Goal: Answer question/provide support: Share knowledge or assist other users

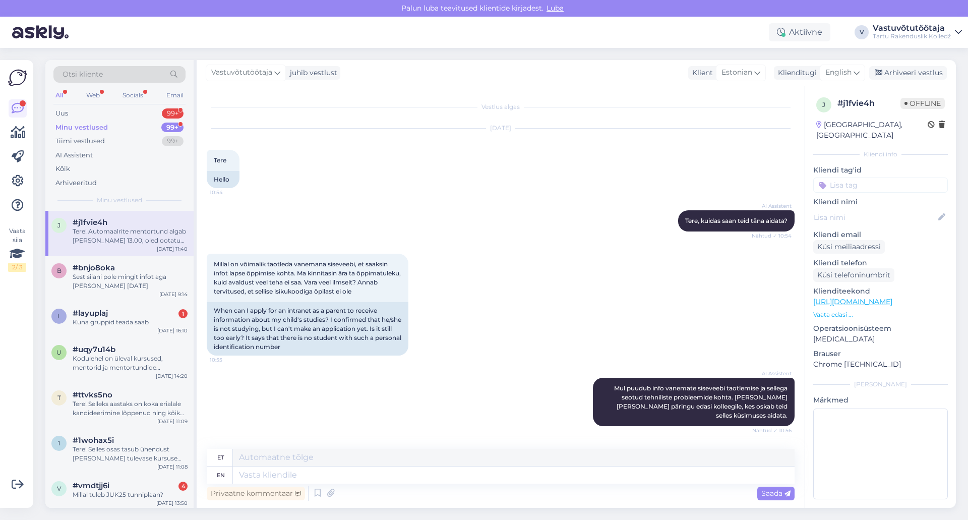
scroll to position [647, 0]
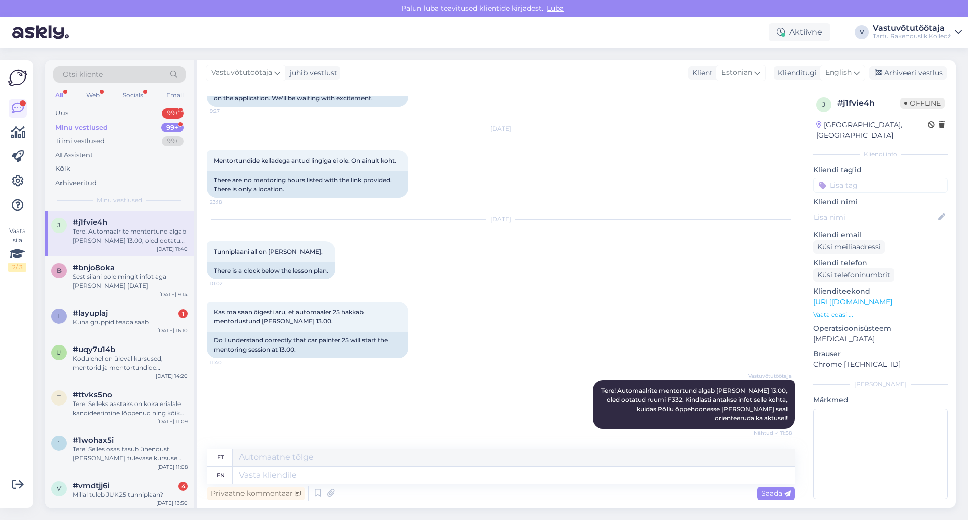
click at [89, 125] on div "Minu vestlused" at bounding box center [81, 128] width 52 height 10
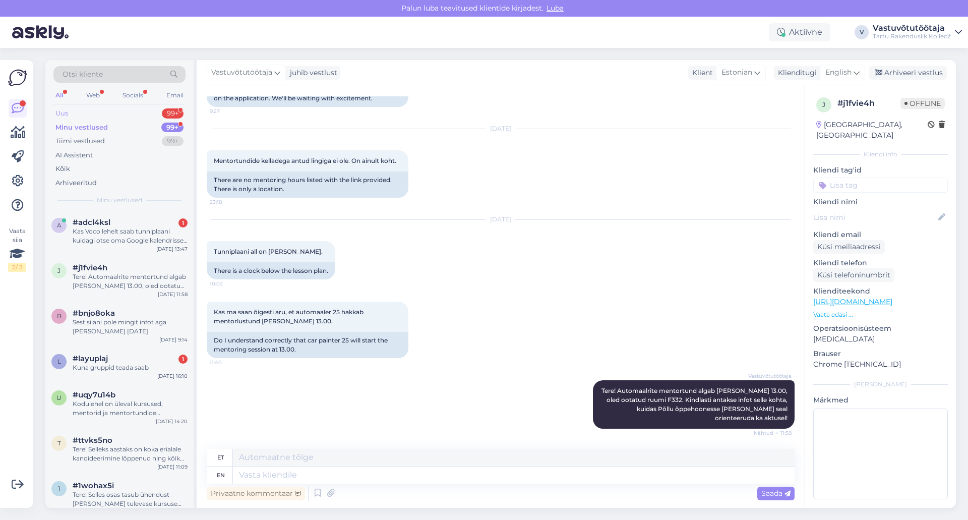
click at [83, 110] on div "Uus 99+" at bounding box center [119, 113] width 132 height 14
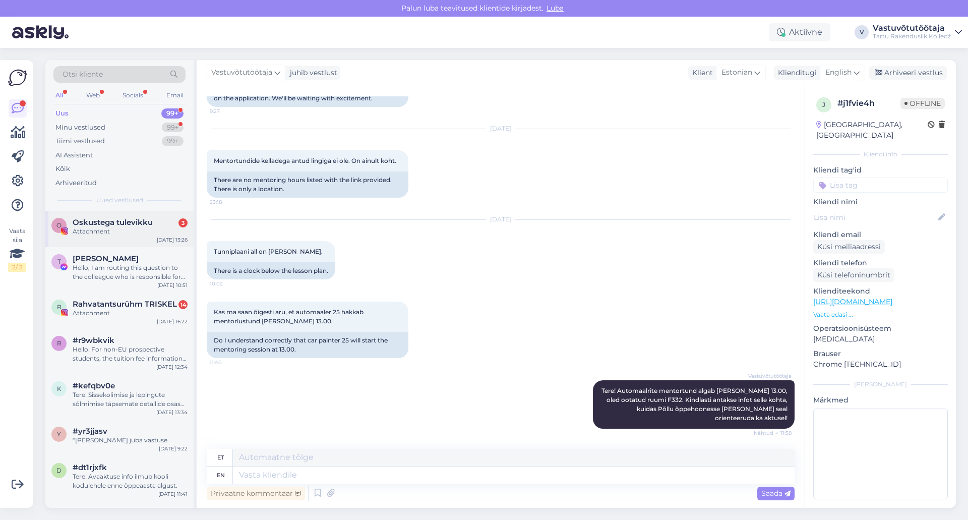
click at [109, 230] on div "Attachment" at bounding box center [130, 231] width 115 height 9
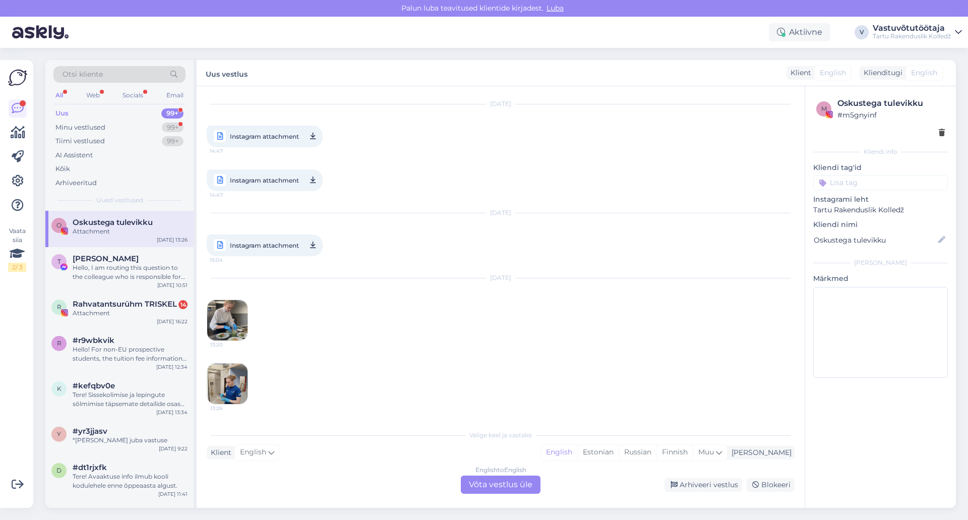
scroll to position [423, 0]
click at [115, 128] on div "Minu vestlused 99+" at bounding box center [119, 128] width 132 height 14
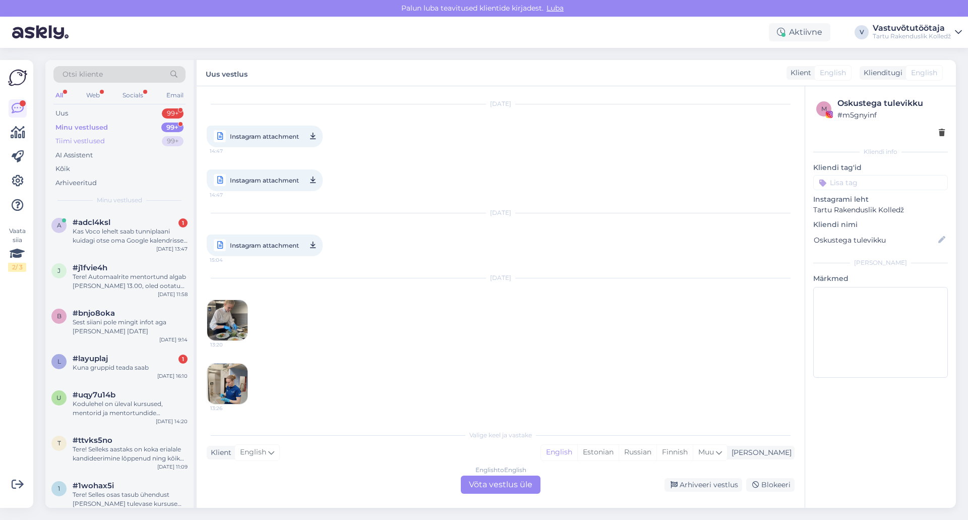
click at [101, 139] on div "Tiimi vestlused" at bounding box center [79, 141] width 49 height 10
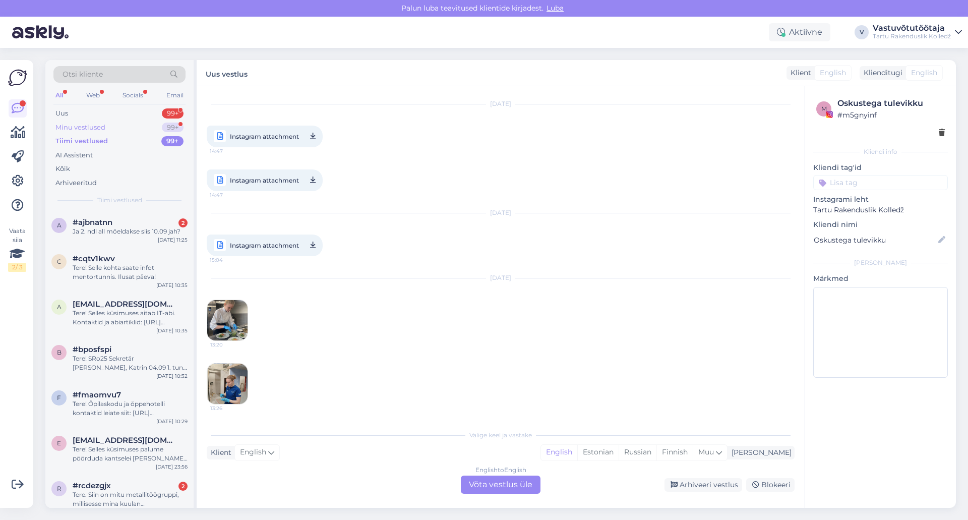
click at [99, 123] on div "Minu vestlused" at bounding box center [80, 128] width 50 height 10
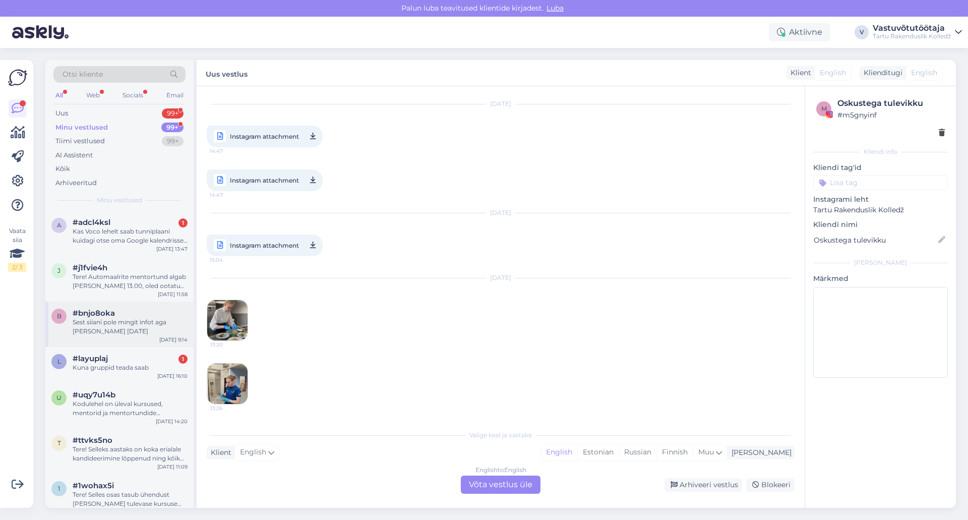
click at [113, 321] on div "Sest siiani pole mingit infot aga [PERSON_NAME] [DATE]" at bounding box center [130, 327] width 115 height 18
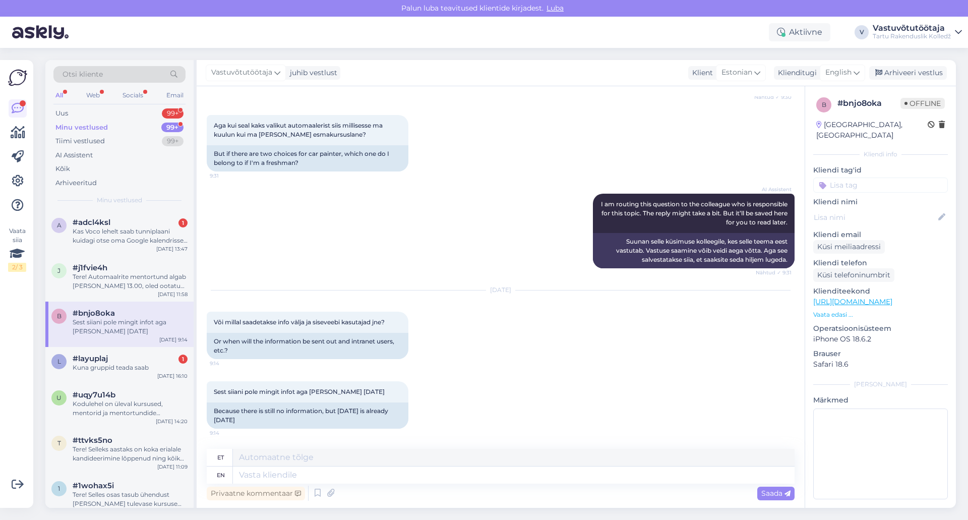
scroll to position [266, 0]
click at [356, 478] on textarea at bounding box center [514, 474] width 562 height 17
type textarea "Tere!"
type textarea "Tere! Lä"
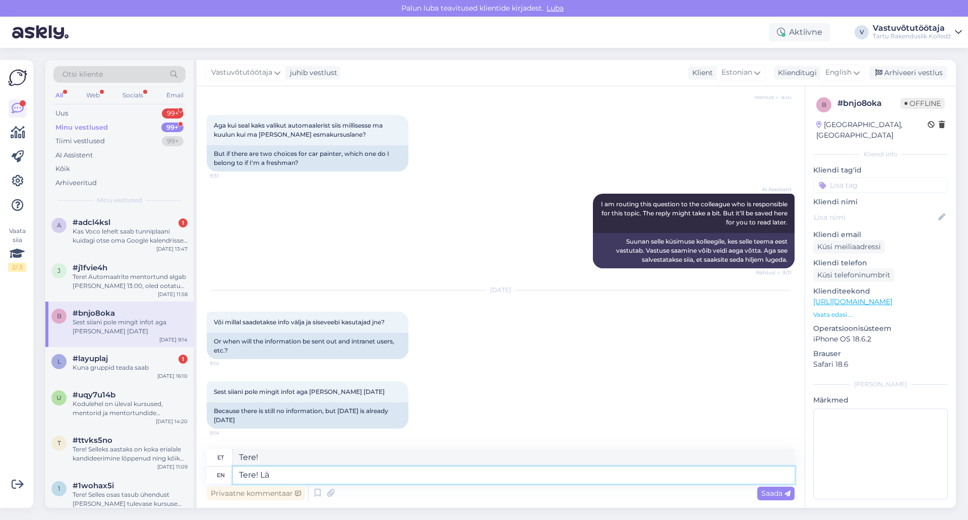
type textarea "Tere! L"
type textarea "Tere! [GEOGRAPHIC_DATA]"
type textarea "Tere! Lähiajal p"
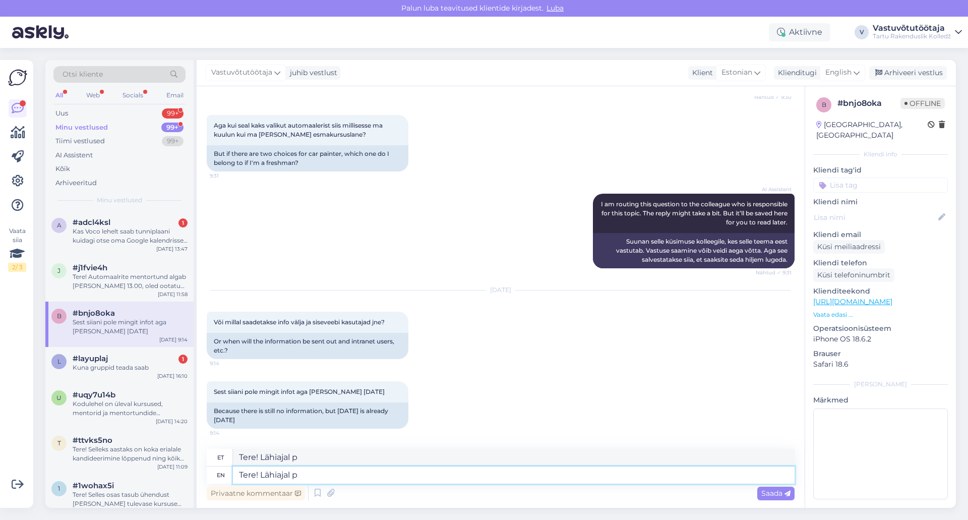
type textarea "Tere! [GEOGRAPHIC_DATA]"
type textarea "Tere! Lähipäevil"
type textarea "Tere! Lähipäevil peaksid s"
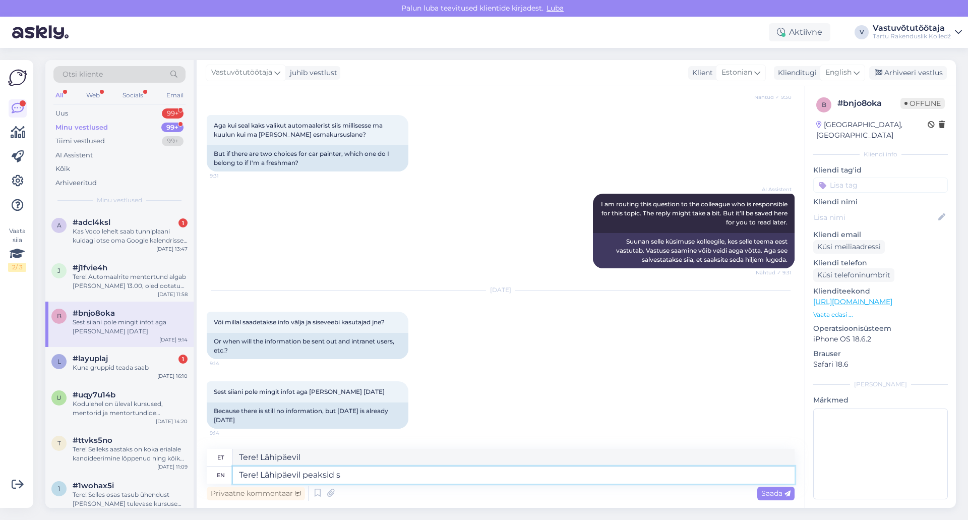
type textarea "Tere! Lähipäevil tipud"
type textarea "Tere! Lähipäevil peaksid saama o"
type textarea "Tere! Lähipäevil maksma saama"
type textarea "Tere! Lähipäevil peaksid saama oma"
type textarea "Tere! Lähipäevil maksma saama oma"
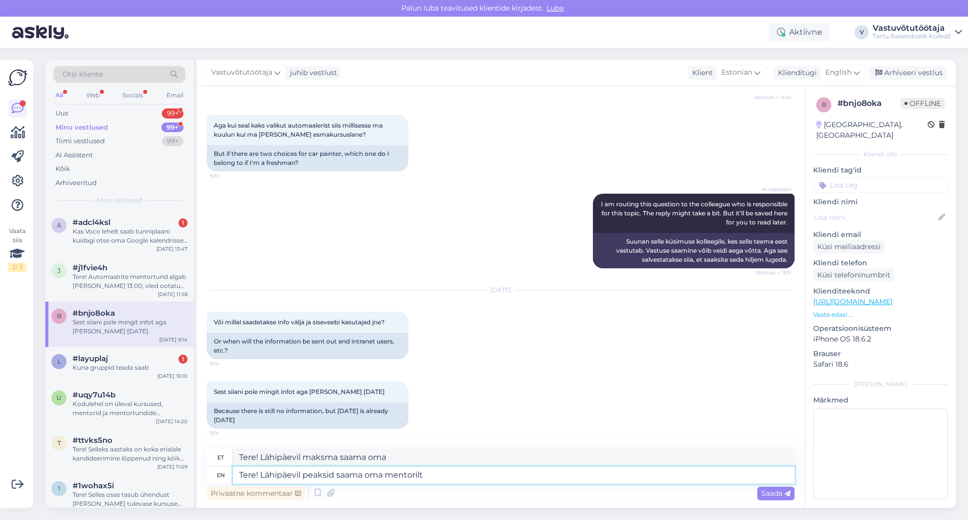
type textarea "Tere! Lähipäevil peaksid saama oma mentorilt k"
type textarea "Tere! Lähipäevil saama saama oma mentorilt"
type textarea "Tere! Lähipäevil peaksid saama oma mentorilt kirja"
type textarea "Tere! Lähipäevil saama oma mentorilt kirja"
type textarea "Tere! Lähipäevil peaksid saama oma mentorilt kirja olulisma"
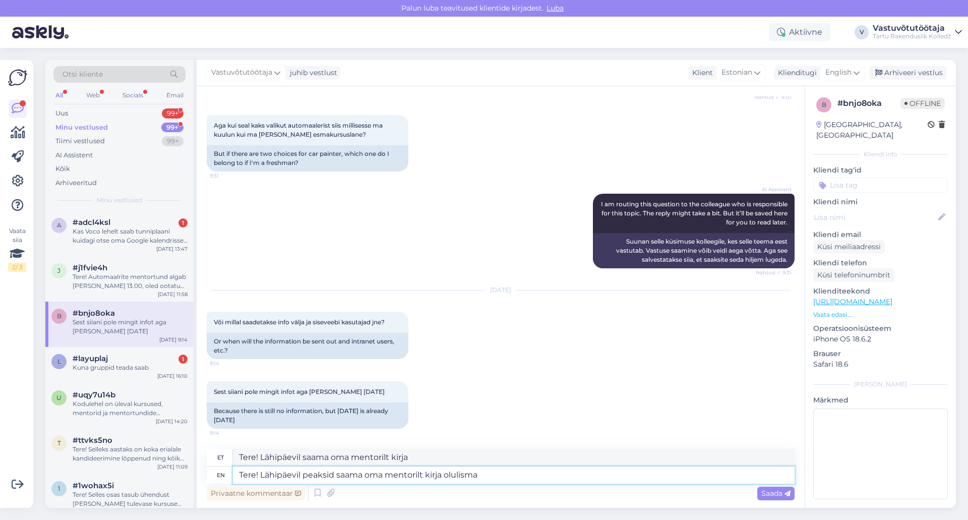
type textarea "Tere! Lähipäevil saama oma mentorilt kirja olulisma"
type textarea "Tere! Lähipäevil peaksid saama oma mentorilt kirja olulisma infoga"
type textarea "Tere! Lähipäevil saama saama oma mentorilt kirja olulisma infoga"
type textarea "Tere! Lähipäevil peaksid saama oma mentorilt kirja olu"
type textarea "Tere! Lähipäevil saama oma mentorilt kirja olulisma"
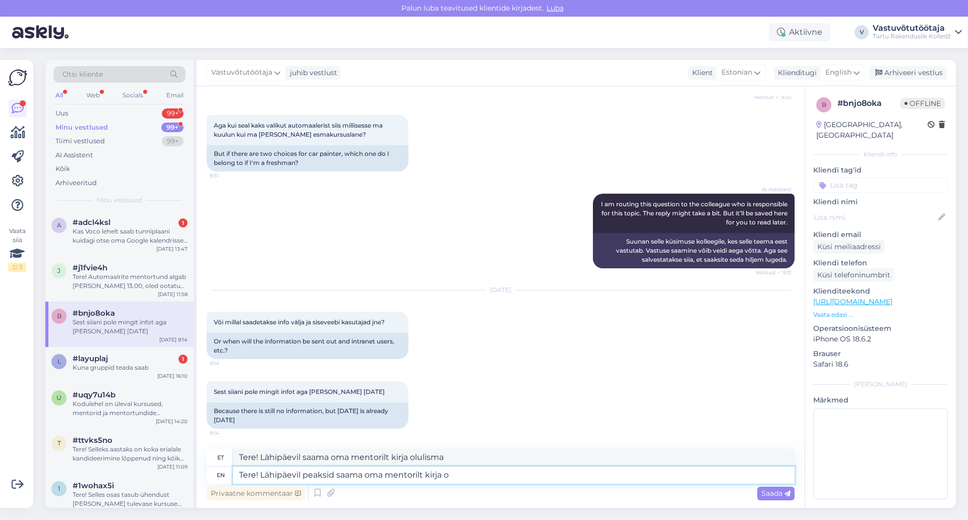
type textarea "Tere! Lähipäevil peaksid saama oma mentorilt kirja"
type textarea "Tere! Lähipäevil saama saama oma mentorilt kirja"
type textarea "Tere! Lähipäevil peaksid saama oma mentorilt kirja õppeeaasta la"
type textarea "Tere! Lähipäevil maksma oma mentorilt kirja õppeeaasta"
type textarea "Tere! Lähipäevil peaksid saama oma mentorilt kirja õppeeaasta alguse o"
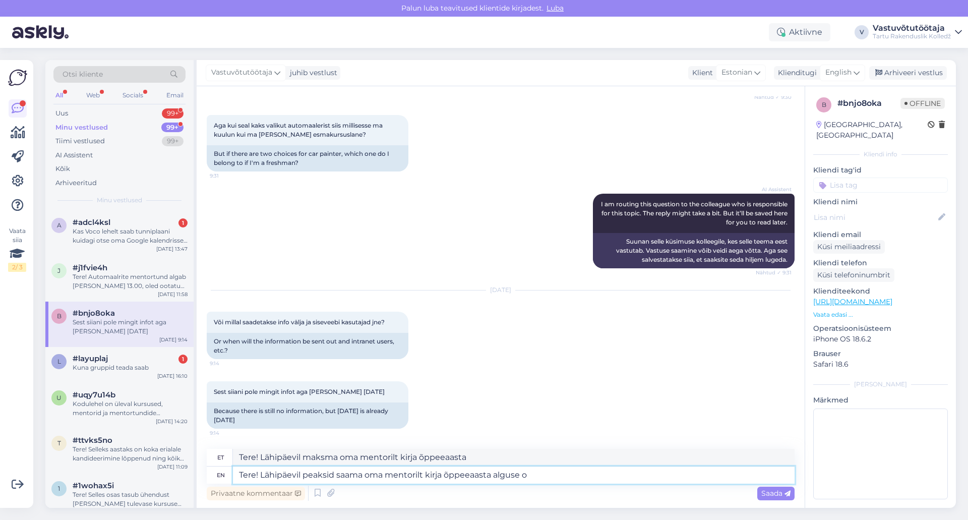
type textarea "Tere! Lähipäevil maksma oma mentorilt kirja õppeeaasta alguse"
type textarea "Tere! Lähipäevil peaksid saama oma mentorilt kirja õppeeaasta alguse olulise i"
type textarea "Tere! Lähipäevil maksma oma mentorilt kirja õppeeaasta alguse olulised"
type textarea "Tere! Lähipäevil peaksid saama oma mentorilt kirja õppeeaasta alguse olulise in…"
type textarea "Tere! Lähipäevil maksma oma mentorilt kirja õppeeaasta alguse olulised infoga."
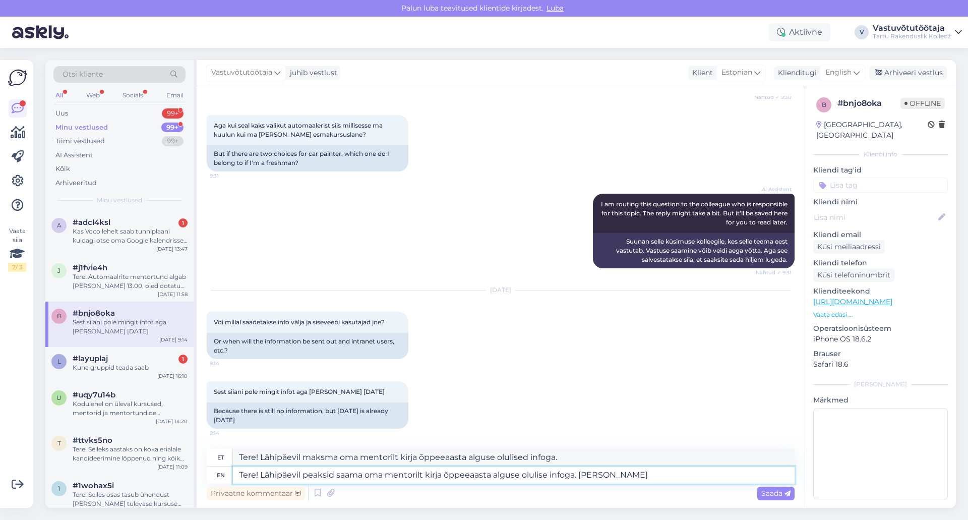
type textarea "Tere! Lähipäevil peaksid saama oma mentorilt kirja õppeeaasta alguse olulise in…"
type textarea "Tere! Lähipäevil maksma oma mentorilt kirja õppeeaasta alguse olulised infoga. …"
type textarea "Tere! Lähipäevil peaksid saama oma mentorilt kirja õppeeaasta alguse olulise in…"
type textarea "Tere! Lähipäevil maksma oma mentorilt kirja õppeeaasta alguse olulised infoga. …"
type textarea "Tere! Lähipäevil peaksid saama oma mentorilt kirja õppeeaasta alguse olulise in…"
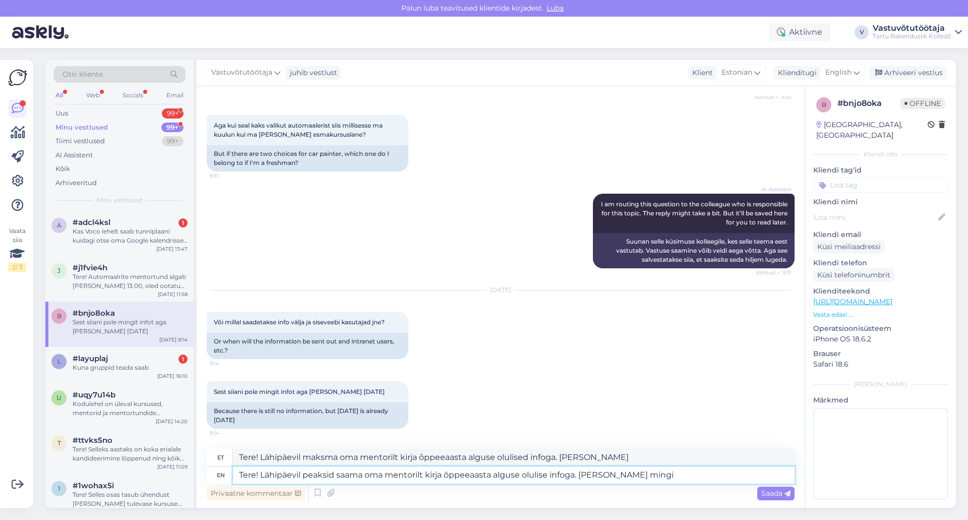
type textarea "Tere! Lähipäevil maksma oma mentorilt kirja õppeeaasta alguse olulised infoga. …"
type textarea "Tere! Lähipäevil peaksid saama oma mentorilt kirja õppeeaasta alguse olulise in…"
type textarea "Tere! Lähipäevil maksma oma mentorilt kirja õppeeaasta alguse olulised infoga. …"
type textarea "Tere! Lähipäevil peaksid saama oma mentorilt kirja õppeeaasta alguse olulise in…"
type textarea "Tere! Lähipäevil maksma oma mentorilt kirja õppeeaasta alguse olulised infoga. …"
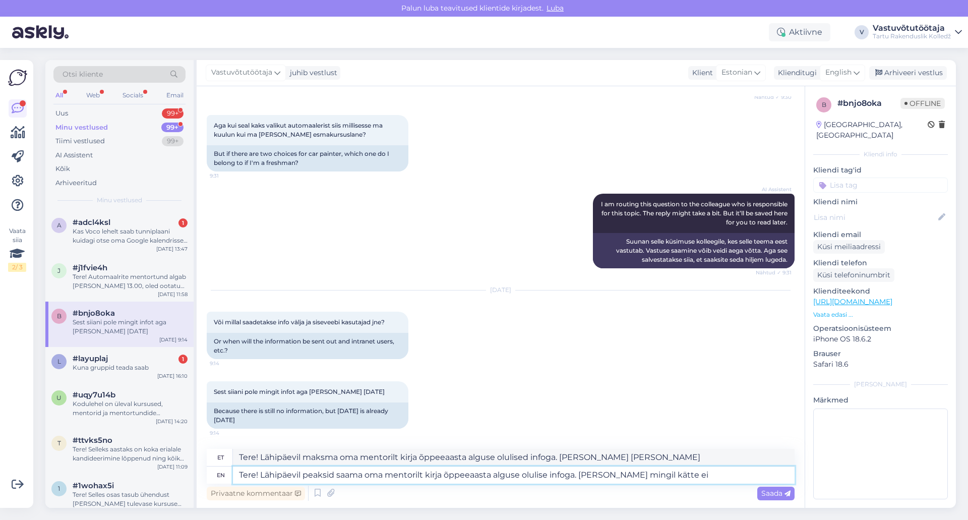
type textarea "Tere! Lähipäevil peaksid saama oma mentorilt kirja õppeeaasta alguse olulise in…"
type textarea "Tere! Lähipäevil maksma oma mentorilt kirja õppeeaasta alguse olulised infoga. …"
type textarea "Tere! Lähipäevil peaksid saama oma mentorilt kirja õppeeaasta alguse olulise in…"
type textarea "Tere! Lähipäevil maksma oma mentorilt kirja õppeeaasta alguse olulised infoga. …"
type textarea "Tere! Lähipäevil peaksid saama oma mentorilt kirja õppeeaasta alguse olulise in…"
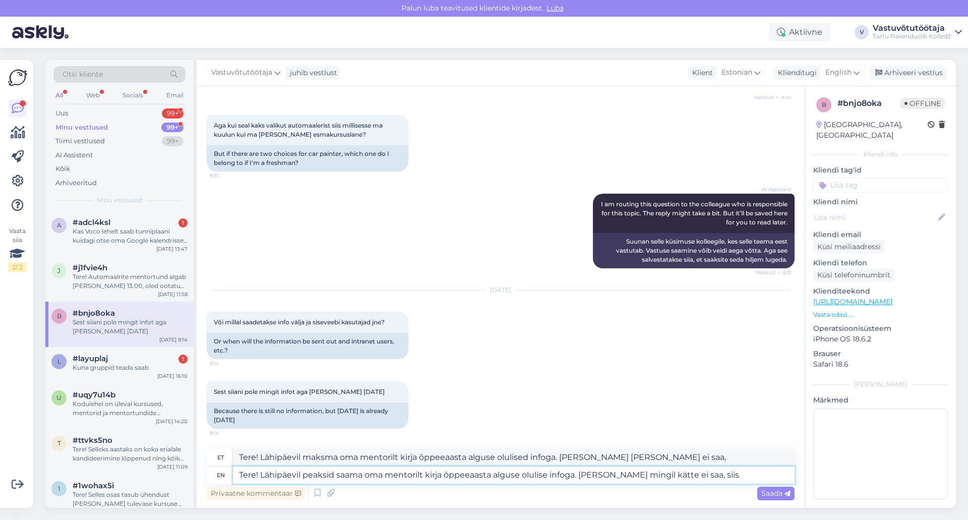
type textarea "Tere! Lähipäevil maksma oma mentorilt kirja õppeeaasta alguse olulised infoga. …"
type textarea "Tere! Lähipäevil peaksid saama oma mentorilt kirja õppeeaasta alguse olulise in…"
type textarea "Tere! Lähipäevil maksma oma mentorilt kirja õppeeaasta alguse olulised infoga. …"
type textarea "Tere! Lähipäevil peaksid saama oma mentorilt kirja õppeeaasta alguse olulise in…"
type textarea "Tere! Lähipäevil maksma oma mentorilt kirja õppeeaasta alguse olulised infoga. …"
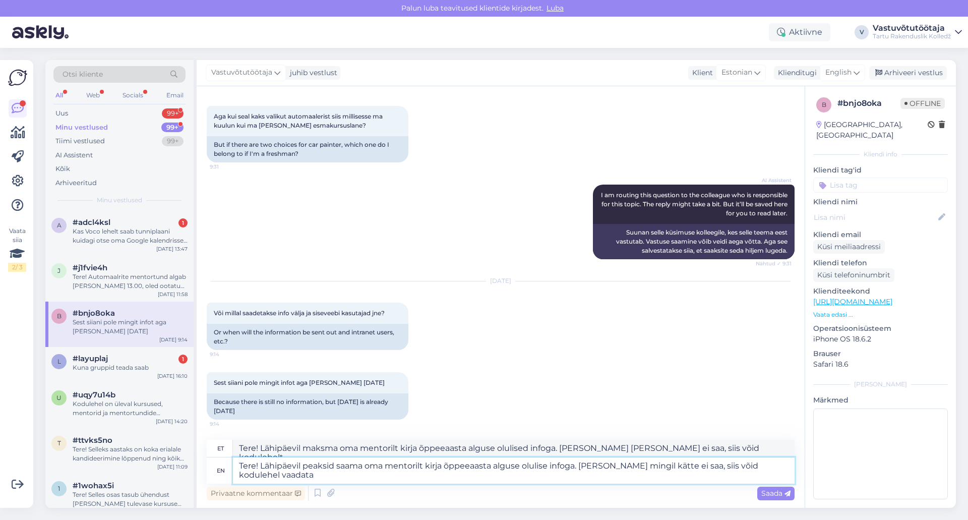
type textarea "Tere! Lähipäevil peaksid saama oma mentorilt kirja õppeeaasta alguse olulise in…"
type textarea "Tere! Lähipäevil maksma oma mentorilt kirja õppeeaasta alguse olulised infoga. …"
type textarea "Tere! Lähipäevil peaksid saama oma mentorilt kirja õppeeaasta alguse olulise in…"
type textarea "Tere! Lähipäevil maksma oma mentorilt kirja õppeeaasta alguse olulised infoga. …"
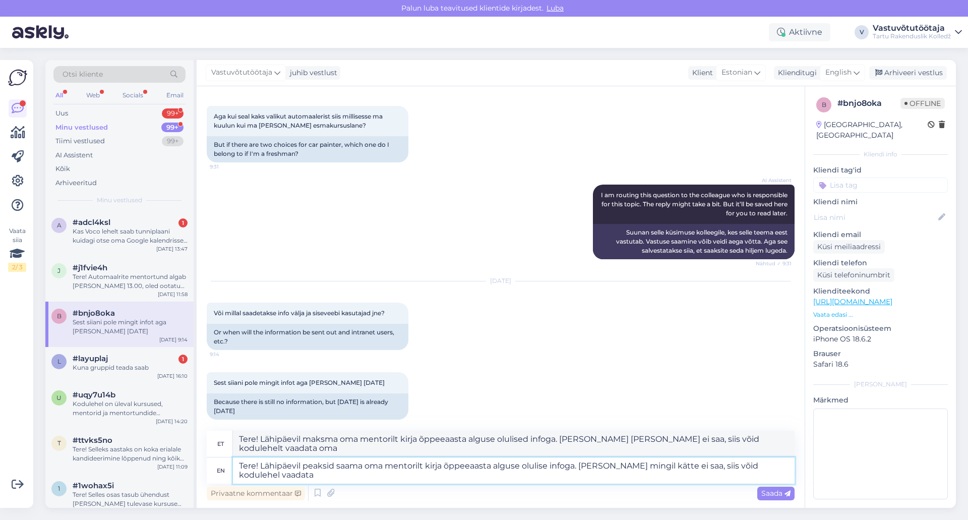
type textarea "Tere! Lähipäevil peaksid saama oma mentorilt kirja õppeeaasta alguse olulise in…"
type textarea "Tere! Lähipäevil maksma oma mentorilt kirja õppeeaasta alguse olulised infoga. …"
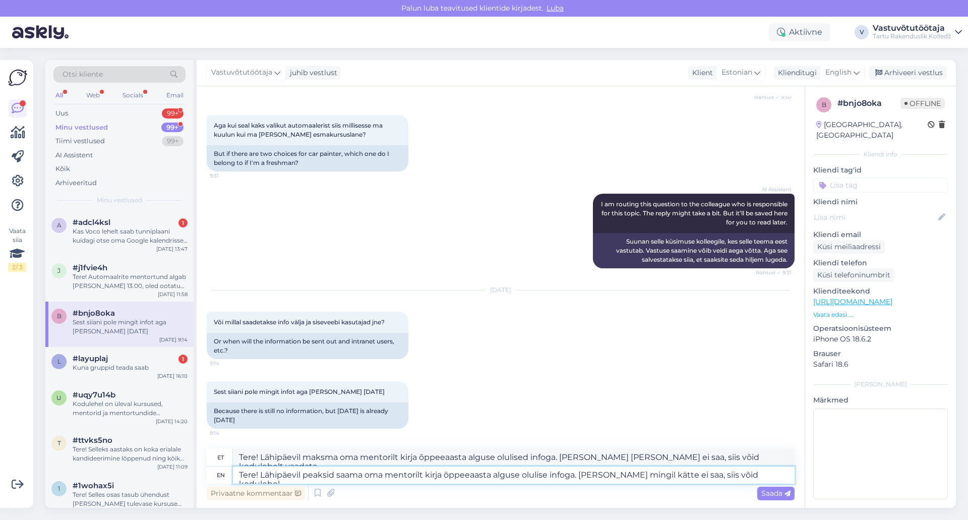
type textarea "Tere! Lähipäevil peaksid saama oma mentorilt kirja õppeeaasta alguse olulise in…"
type textarea "Tere! Lähipäevil maksma oma mentorilt kirja õppeeaasta alguse olulised infoga. …"
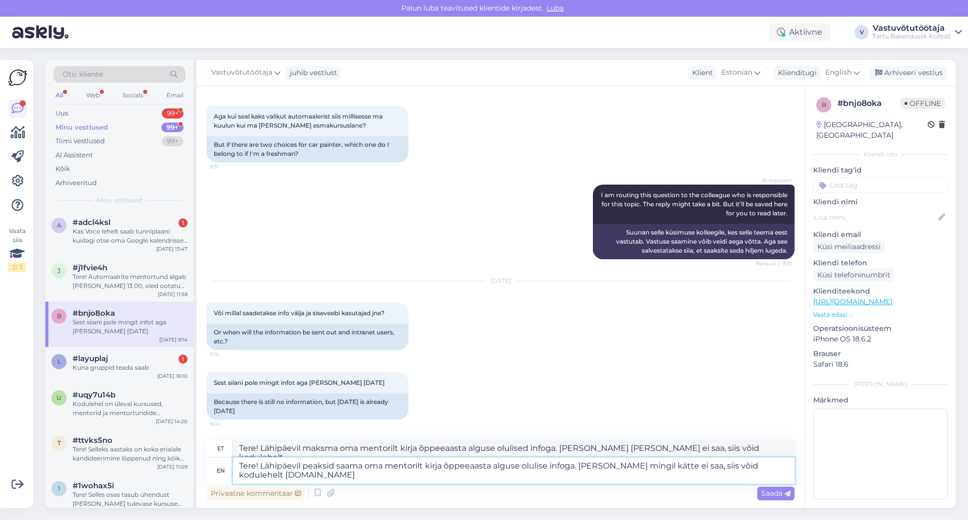
type textarea "Tere! Lähipäevil peaksid saama oma mentorilt kirja õppeeaasta alguse olulise in…"
type textarea "Tere! Lähipäevil maksma oma mentorilt kirja õppeeaasta alguse olulised infoga. …"
type textarea "Tere! Lähipäevil peaksid saama oma mentorilt kirja õppeeaasta alguse olulise in…"
type textarea "Tere! Lähipäevil maksma oma mentorilt kirja õppeeaasta alguse olulised infoga. …"
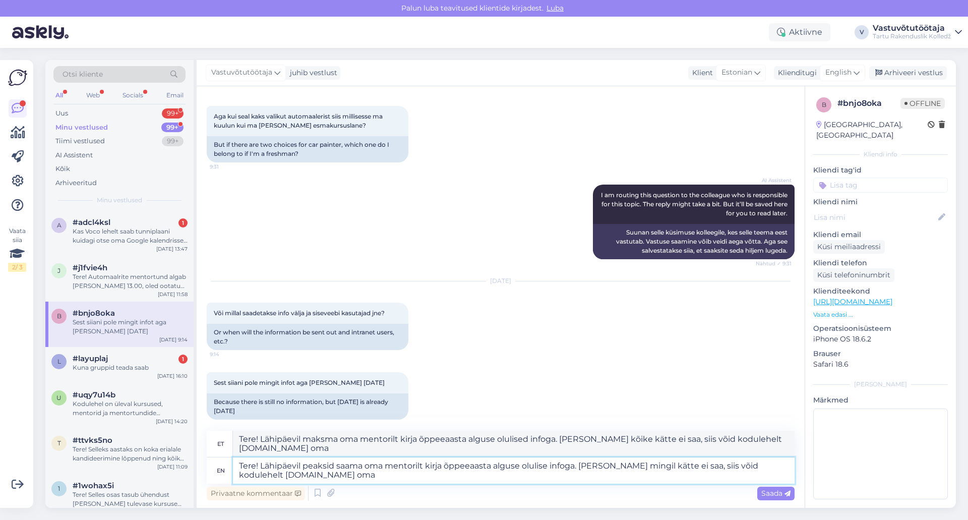
click at [270, 476] on textarea "Tere! Lähipäevil peaksid saama oma mentorilt kirja õppeeaasta alguse olulise in…" at bounding box center [514, 470] width 562 height 26
paste textarea "[URL][DOMAIN_NAME]"
type textarea "Tere! Lähipäevil peaksid saama oma mentorilt kirja õppeeaasta alguse olulise in…"
type textarea "Tere! Lähipäevil maksma oma mentorilt kirja õppeeaasta alguse olulised infoga. …"
click at [495, 475] on textarea "Tere! Lähipäevil peaksid saama oma mentorilt kirja õppeeaasta alguse olulise in…" at bounding box center [514, 470] width 562 height 26
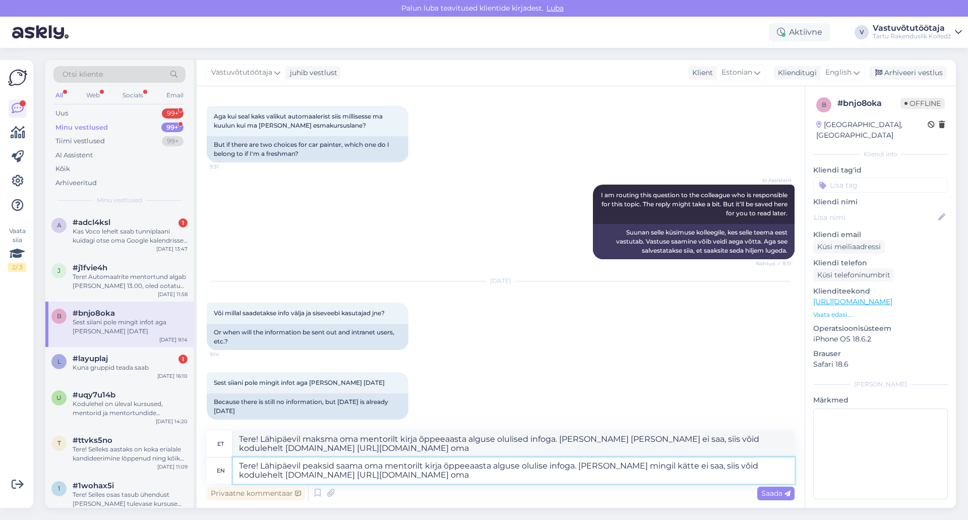
click at [272, 475] on textarea "Tere! Lähipäevil peaksid saama oma mentorilt kirja õppeeaasta alguse olulise in…" at bounding box center [514, 470] width 562 height 26
type textarea "Tere! Lähipäevil peaksid saama oma mentorilt kirja õppeeaasta alguse olulise in…"
type textarea "Tere! Lähipäevil maksma oma mentorilt kirja õppeeaasta alguse olulised infoga. …"
type textarea "Tere! Lähipäevil peaksid saama oma mentorilt kirja õppeeaasta alguse olulise in…"
type textarea "Tere! Lähipäevil maksma oma mentorilt kirja õppeeaasta alguse olulised infoga. …"
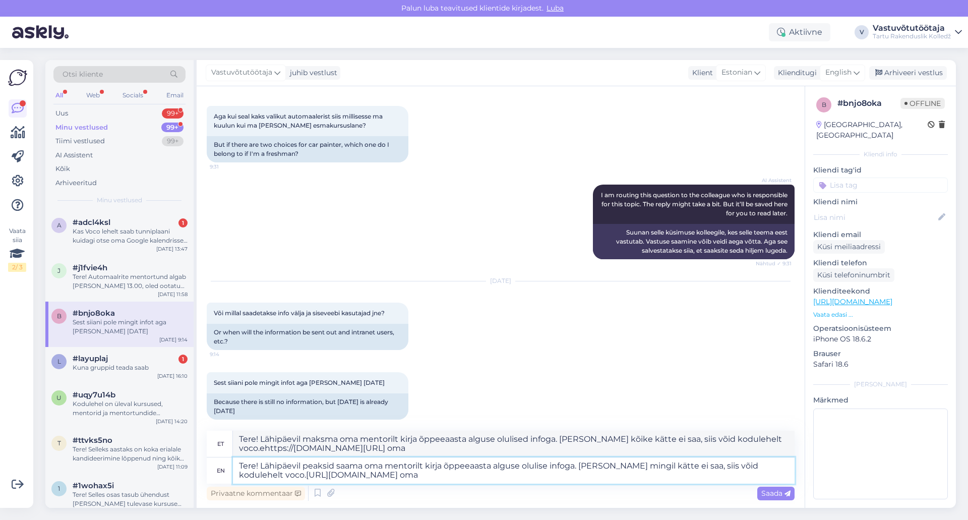
type textarea "Tere! Lähipäevil peaksid saama oma mentorilt kirja õppeeaasta alguse olulise in…"
type textarea "Tere! Lähipäevil maksma oma mentorilt kirja õppeeaasta alguse olulised infoga. …"
type textarea "Tere! Lähipäevil peaksid saama oma mentorilt kirja õppeeaasta alguse olulise in…"
type textarea "Tere! Lähipäevil maksma oma mentorilt kirja õppeeaasta alguse olulised infoga. …"
type textarea "Tere! Lähipäevil peaksid saama oma mentorilt kirja õppeeaasta alguse olulise in…"
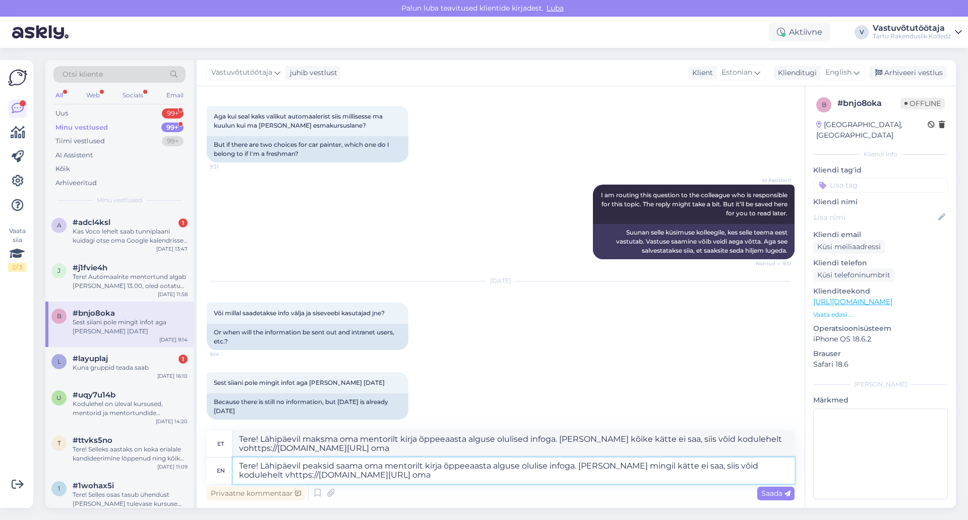
type textarea "Tere! Lähipäevil maksma oma mentorilt kirja õppeeaasta alguse olulised infoga. …"
type textarea "Tere! Lähipäevil peaksid saama oma mentorilt kirja õppeeaasta alguse olulise in…"
type textarea "Tere! Lähipäevil maksma oma mentorilt kirja õppeeaasta alguse olulised infoga. …"
type textarea "Tere! Lähipäevil peaksid saama oma mentorilt kirja õppeeaasta alguse olulise in…"
type textarea "Tere! Lähipäevil maksma oma mentorilt kirja õppeeaasta alguse olulised infoga. …"
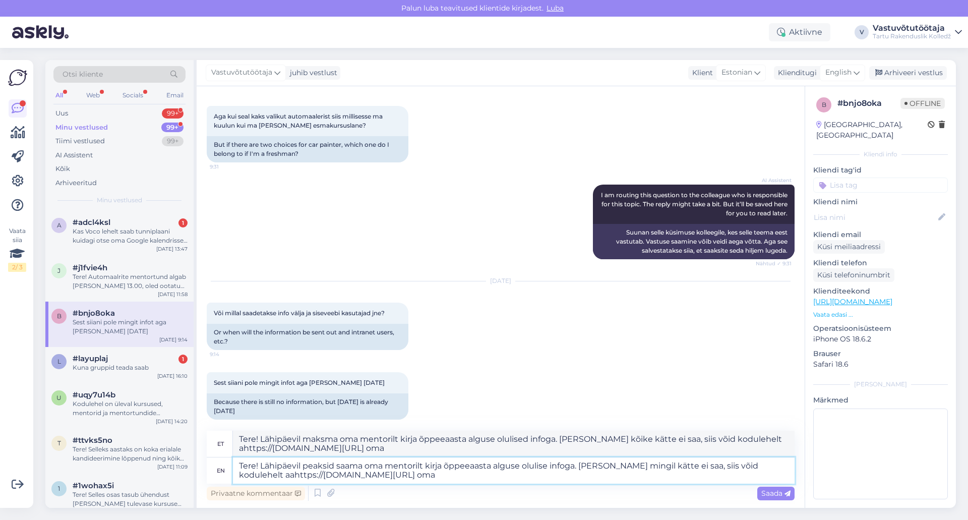
type textarea "Tere! Lähipäevil peaksid saama oma mentorilt kirja õppeeaasta alguse olulise in…"
type textarea "Tere! Lähipäevil maksma oma mentorilt kirja õppeeaasta alguse olulised infoga. …"
type textarea "Tere! Lähipäevil peaksid saama oma mentorilt kirja õppeeaasta alguse olulise in…"
type textarea "Tere! Lähipäevil maksma oma mentorilt kirja õppeeaasta alguse olulised infoga. …"
type textarea "Tere! Lähipäevil peaksid saama oma mentorilt kirja õppeeaasta alguse olulise in…"
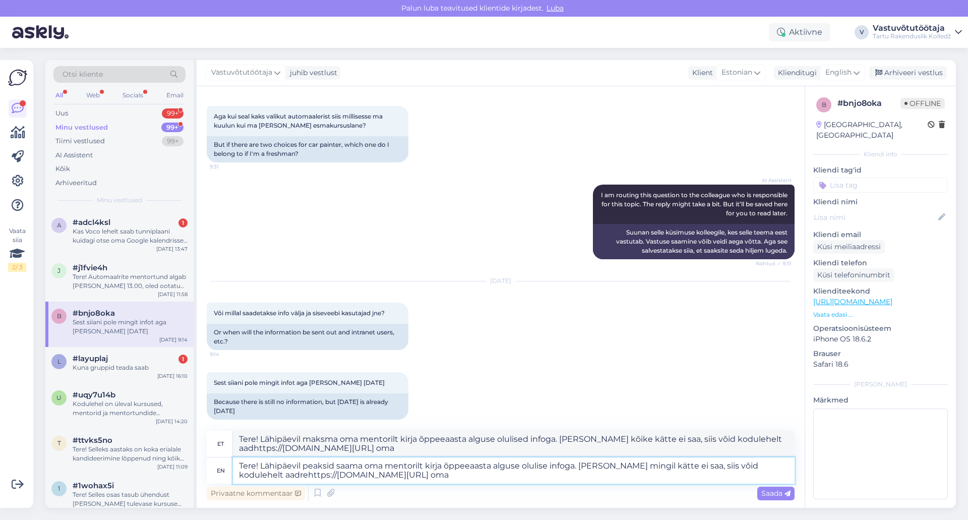
type textarea "Tere! Lähipäevil maksma oma mentorilt kirja õppeeaasta alguse olulised infoga. …"
type textarea "Tere! Lähipäevil peaksid saama oma mentorilt kirja õppeeaasta alguse olulise in…"
type textarea "Tere! Lähipäevil maksma oma mentorilt kirja õppeeaasta alguse olulised infoga. …"
type textarea "Tere! Lähipäevil peaksid saama oma mentorilt kirja õppeeaasta alguse olulise in…"
type textarea "Tere! Lähipäevil maksma oma mentorilt kirja õppeeaasta alguse olulised infoga. …"
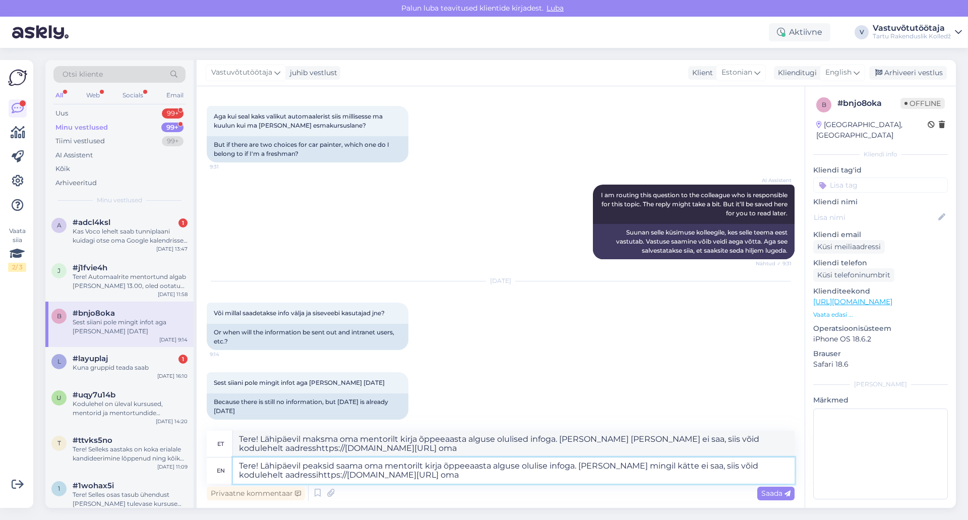
type textarea "Tere! Lähipäevil peaksid saama oma mentorilt kirja õppeeaasta alguse olulise in…"
type textarea "Tere! Lähipäevil maksma oma mentorilt kirja õppeeaasta alguse olulised infoga. …"
type textarea "Tere! Lähipäevil peaksid saama oma mentorilt kirja õppeeaasta alguse olulise in…"
type textarea "Tere! Lähipäevil maksma oma mentorilt kirja õppeeaasta alguse olulised infoga. …"
click at [645, 466] on textarea "Tere! Lähipäevil peaksid saama oma mentorilt kirja õppeeaasta alguse olulise in…" at bounding box center [514, 470] width 562 height 26
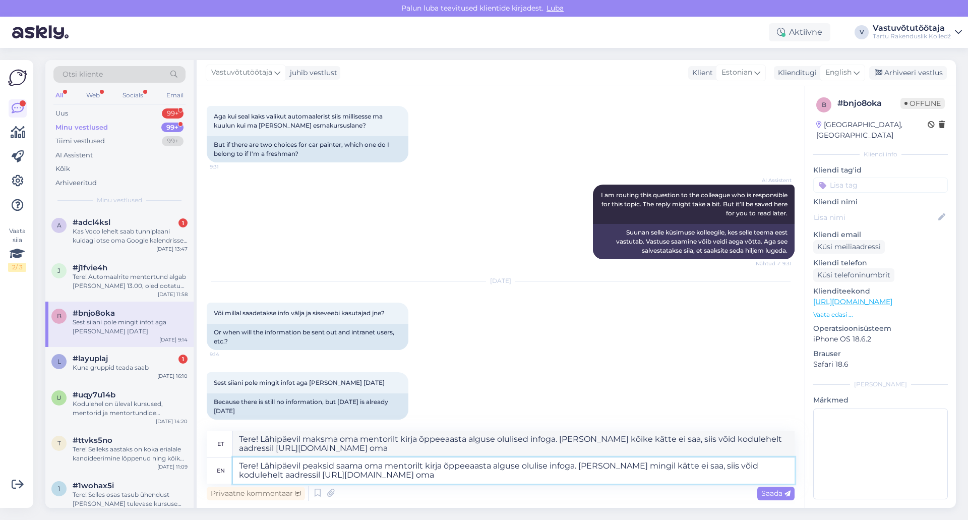
type textarea "Tere! Lähipäevil peaksid saama oma mentorilt kirja õppeeaasta alguse olulise in…"
type textarea "Tere! Lähipäevil maksma oma mentorilt kirja õppeeaasta alguse olulised infoga. …"
type textarea "Tere! Lähipäevil peaksid saama oma mentorilt kirja õppeeaasta alguse olulise in…"
type textarea "Tere! Lähipäevil maksma oma mentorilt kirja õppeeaasta alguse olulised infoga. …"
type textarea "Tere! Lähipäevil peaksid saama oma mentorilt kirja õppeeaasta alguse olulise in…"
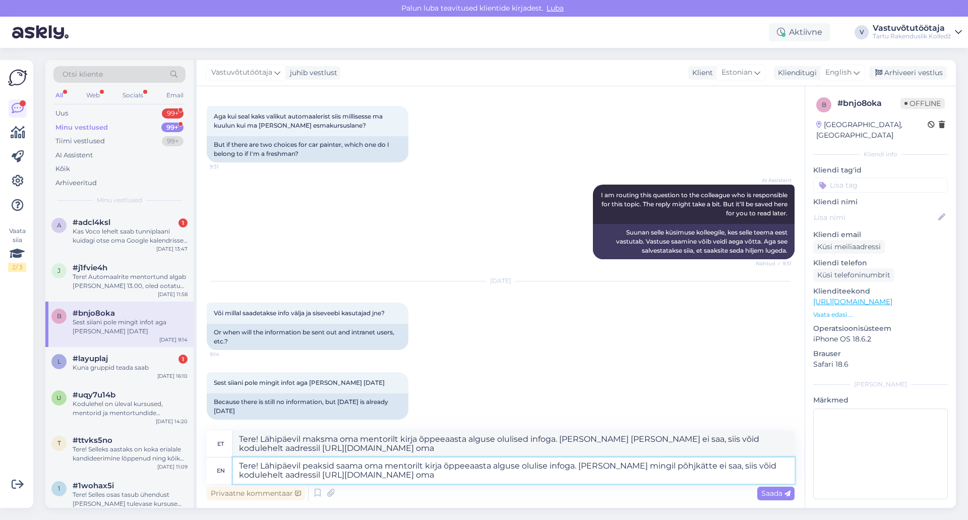
type textarea "Tere! Lähipäevil maksma oma mentorilt kirja õppeeaasta alguse olulised infoga. …"
type textarea "Tere! Lähipäevil peaksid saama oma mentorilt kirja õppeeaasta alguse olulise in…"
type textarea "Tere! Lähipäevil maksma oma mentorilt kirja õppeeaasta alguse olulised infoga. …"
type textarea "Tere! Lähipäevil peaksid saama oma mentorilt kirja õppeeaasta alguse olulise in…"
type textarea "Tere! Lähipäevil maksma oma mentorilt kirja õppeeaasta alguse olulised infoga. …"
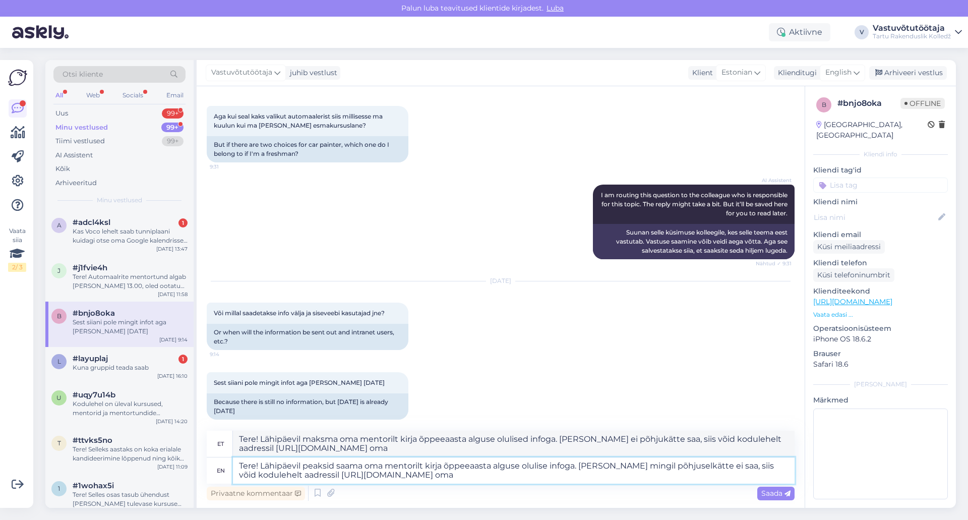
type textarea "Tere! Lähipäevil peaksid saama oma mentorilt kirja õppeeaasta alguse olulise in…"
type textarea "Tere! Lähipäevil maksma oma mentorilt kirja õppeeaasta alguse olulised infoga. …"
click at [726, 467] on textarea "Tere! Lähipäevil peaksid saama oma mentorilt kirja õppeeaasta alguse olulise in…" at bounding box center [514, 470] width 562 height 26
type textarea "Tere! Lähipäevil peaksid saama oma mentorilt kirja õppeeaasta alguse olulise in…"
type textarea "Tere! Lähipäevil maksma oma mentorilt kirja õppeeaasta alguse olulised infoga. …"
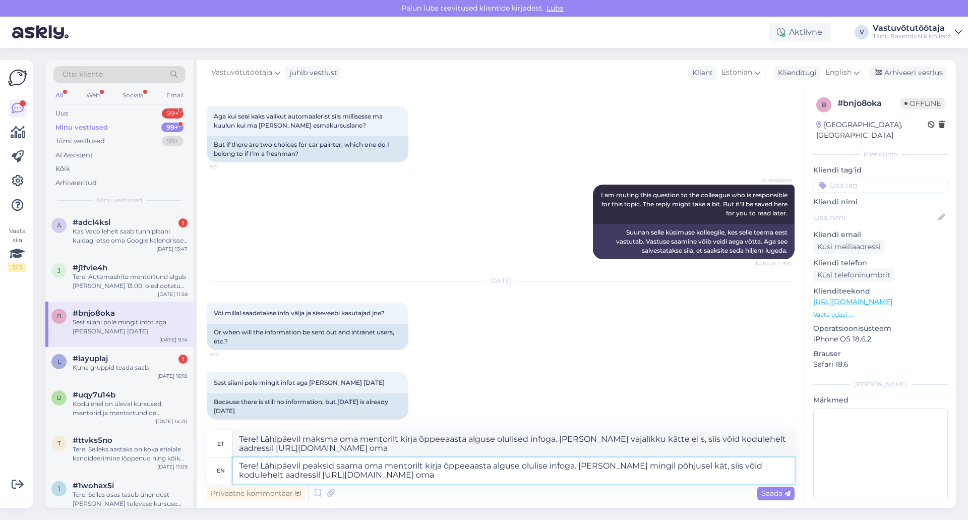
type textarea "Tere! Lähipäevil peaksid saama oma mentorilt kirja õppeeaasta alguse olulise in…"
type textarea "Tere! Lähipäevil maksma oma mentorilt kirja õppeeaasta alguse olulised infoga. …"
type textarea "Tere! Lähipäevil peaksid saama oma mentorilt kirja õppeeaasta alguse olulise in…"
type textarea "Tere! Lähipäevil maksma oma mentorilt kirja õppeeaasta alguse olulised infoga. …"
type textarea "Tere! Lähipäevil peaksid saama oma mentorilt kirja õppeeaasta alguse olulise in…"
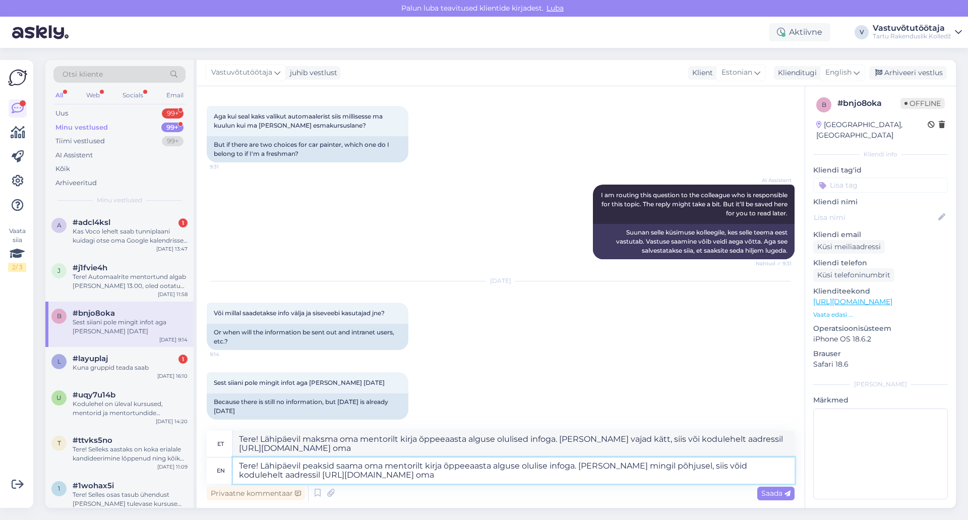
type textarea "Tere! Lähipäevil maksma oma mentorilt kirja õppeeaasta alguse olulised infoga. …"
type textarea "Tere! Lähipäevil peaksid saama oma mentorilt kirja õppeeaasta alguse olulise in…"
type textarea "Tere! Lähipäevil maksma oma mentorilt kirja õppeeaasta alguse olulised infoga. …"
type textarea "Tere! Lähipäevil peaksid saama oma mentorilt kirja õppeeaasta alguse olulise in…"
type textarea "Tere! Lähipäevil maksma oma mentorilt kirja õppeeaasta alguse olulised infoga. …"
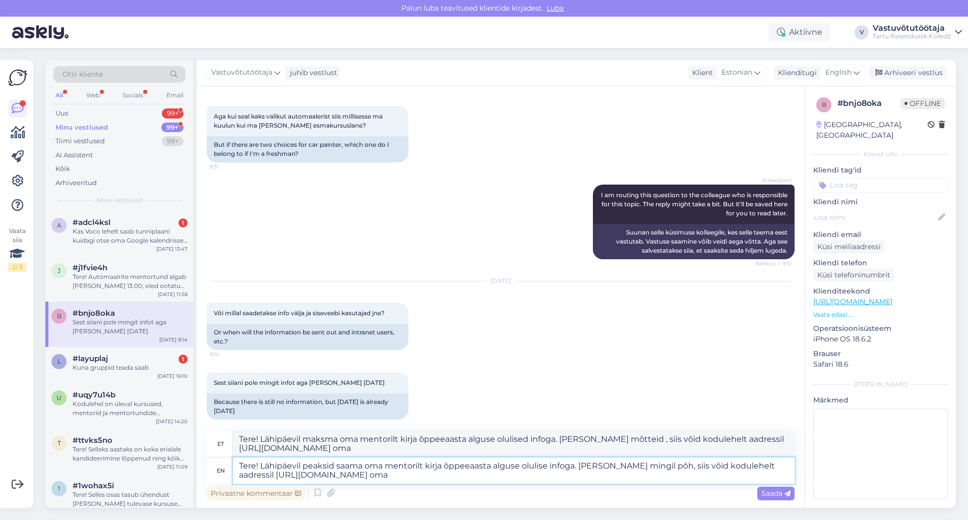
type textarea "Tere! Lähipäevil peaksid saama oma mentorilt kirja õppeeaasta alguse olulise in…"
type textarea "Tere! Lähipäevil maksma oma mentorilt kirja õppeeaasta alguse olulised infoga. …"
type textarea "Tere! Lähipäevil peaksid saama oma mentorilt kirja õppeeaasta alguse olulise in…"
type textarea "Tere! Lähipäevil maksma oma mentorilt kirja õppeeaasta alguse olulised infoga. …"
type textarea "Tere! Lähipäevil peaksid saama oma mentorilt kirja õppeeaasta alguse olulise in…"
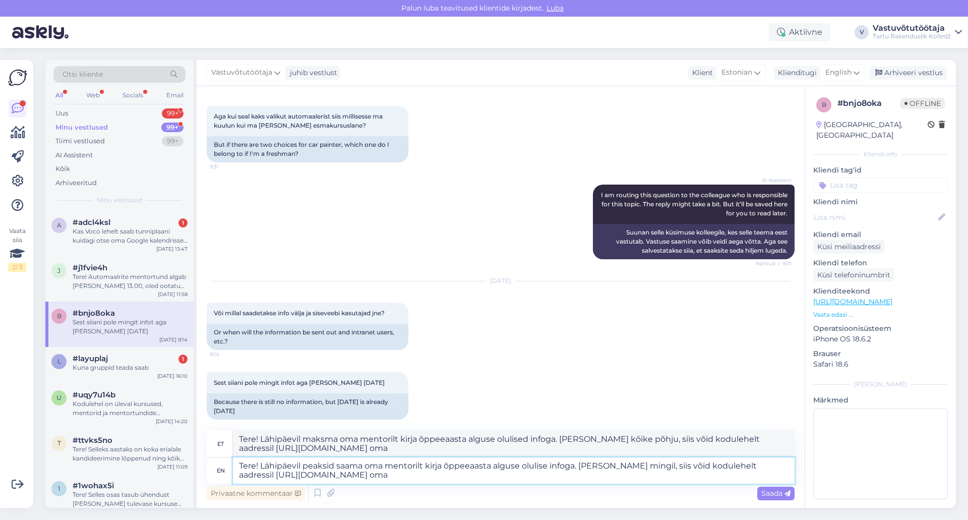
type textarea "Tere! Lähipäevil maksma oma mentorilt kirja õppeeaasta alguse olulised infoga. …"
type textarea "Tere! Lähipäevil peaksid saama oma mentorilt kirja õppeeaasta alguse olulise in…"
type textarea "Tere! Lähipäevil maksma oma mentorilt kirja õppeeaasta alguse olulised infoga. …"
type textarea "Tere! Lähipäevil peaksid saama oma mentorilt kirja õppeeaasta alguse olulise in…"
type textarea "Tere! Lähipäevil maksma oma mentorilt kirja õppeeaasta alguse olulised infoga. …"
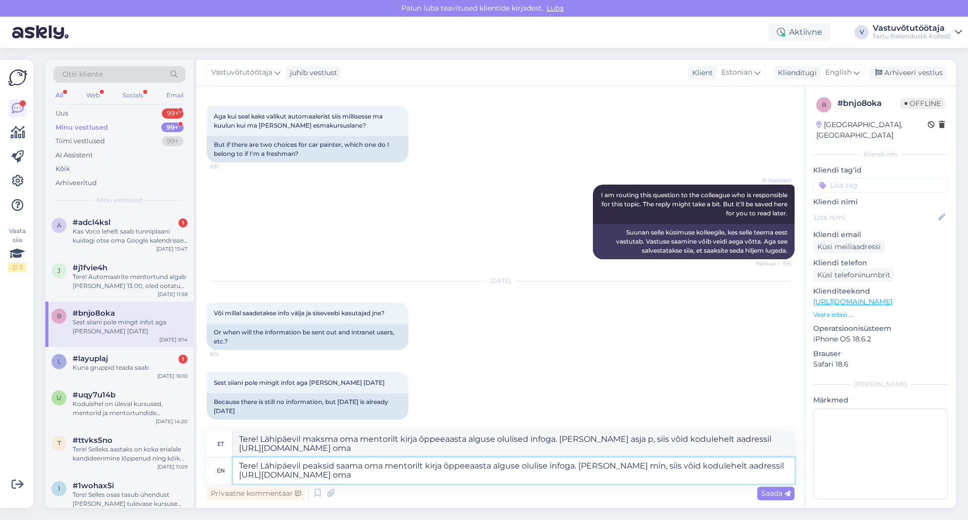
type textarea "Tere! Lähipäevil peaksid saama oma mentorilt kirja õppeeaasta alguse olulise in…"
type textarea "Tere! Lähipäevil maksma oma mentorilt kirja õppeeaasta alguse olulised infoga. …"
type textarea "Tere! Lähipäevil peaksid saama oma mentorilt kirja õppeeaasta alguse olulise in…"
type textarea "Tere! Lähipäevil maksma oma mentorilt kirja õppeeaasta alguse olulised infoga. …"
type textarea "Tere! Lähipäevil peaksid saama oma mentorilt kirja õppeeaasta alguse olulise in…"
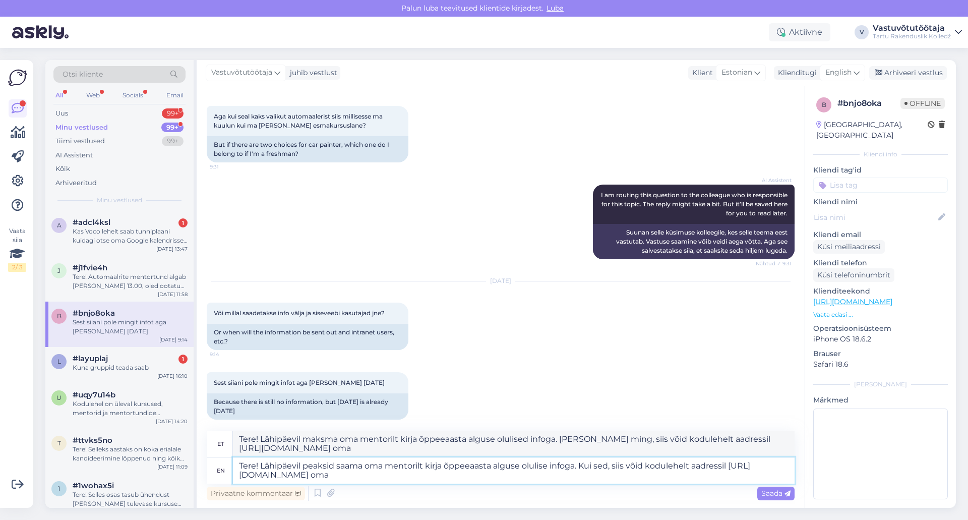
type textarea "Tere! Lähipäevil maksma oma mentorilt kirja õppeeaasta alguse olulised infoga. …"
type textarea "Tere! Lähipäevil peaksid saama oma mentorilt kirja õppeeaasta alguse olulise in…"
type textarea "Tere! Lähipäevil maksma oma mentorilt kirja õppeeaasta alguse olulised infoga. …"
type textarea "Tere! Lähipäevil peaksid saama oma mentorilt kirja õppeeaasta alguse olulise in…"
type textarea "Tere! Lähipäevil maksma oma mentorilt kirja õppeeaasta alguse olulised infoga. …"
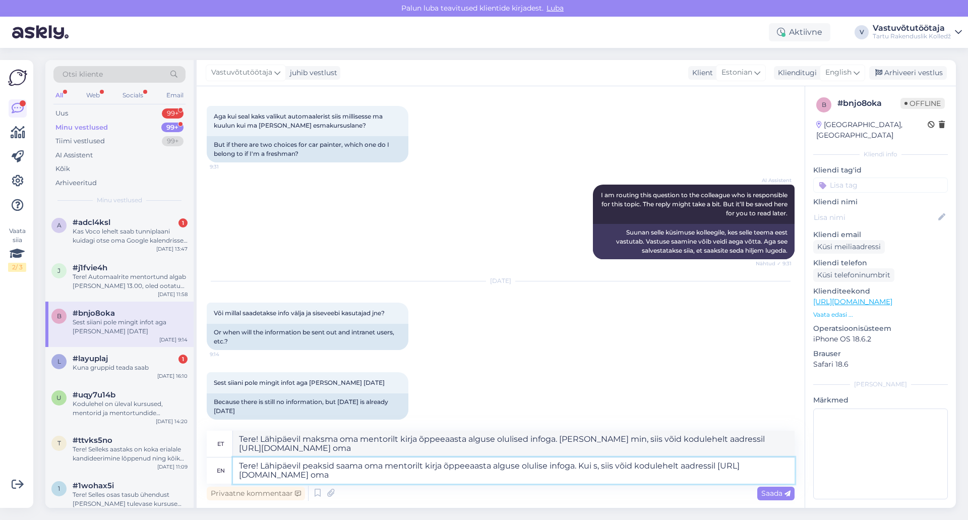
type textarea "Tere! Lähipäevil peaksid saama oma mentorilt kirja õppeeaasta alguse olulise in…"
type textarea "Tere! Lähipäevil maksma oma mentorilt kirja õppeeaasta alguse olulised infoga. …"
type textarea "Tere! Lähipäevil peaksid saama oma mentorilt kirja õppeeaasta alguse olulise in…"
type textarea "Tere! Lähipäevil maksma oma mentorilt kirja õppeeaasta alguse olulised infoga. …"
type textarea "Tere! Lähipäevil peaksid saama oma mentorilt kirja õppeeaasta alguse olulise in…"
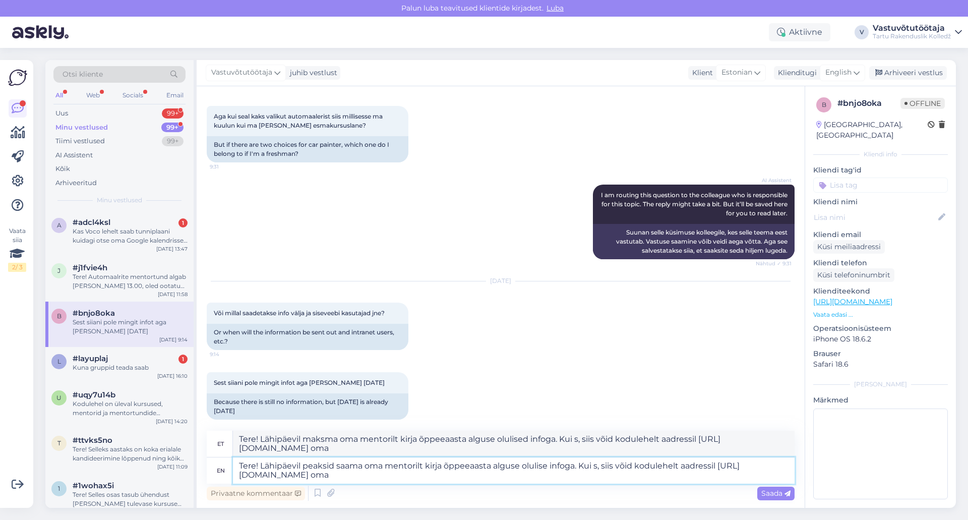
type textarea "Tere! Lähipäevil maksma oma mentorilt kirja õppeeaasta alguse olulised infoga. …"
type textarea "Tere! Lähipäevil peaksid saama oma mentorilt kirja õppeeaasta alguse olulise in…"
type textarea "Tere! Lähipäevil maksma oma mentorilt kirja õppeeaasta alguse olulised infoga. …"
type textarea "Tere! Lähipäevil peaksid saama oma mentorilt kirja õppeeaasta alguse olulise in…"
type textarea "Tere! Lähipäevil maksma oma mentorilt kirja õppeeaasta alguse olulised infoga. …"
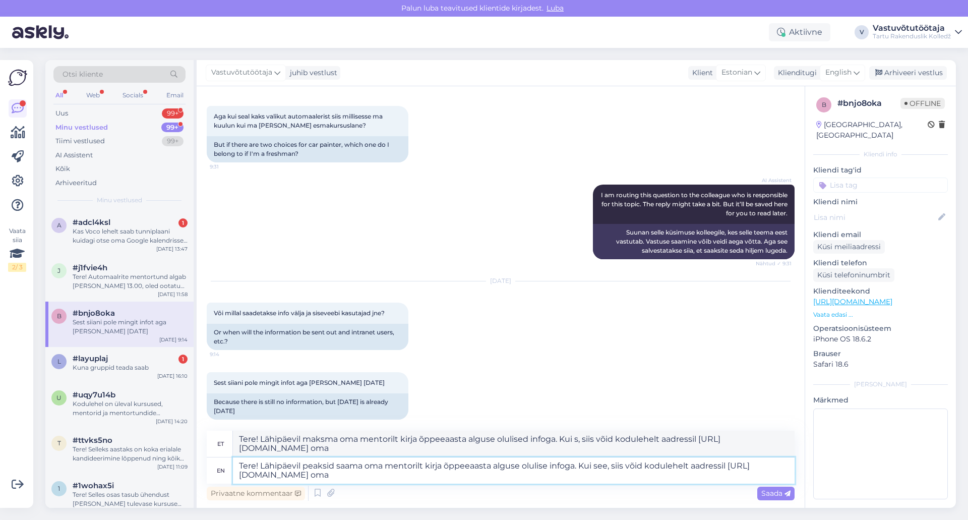
type textarea "Tere! Lähipäevil peaksid saama oma mentorilt kirja õppeeaasta alguse olulise in…"
type textarea "Tere! Lähipäevil maksma oma mentorilt kirja õppeeaasta alguse olulised infoga. …"
type textarea "Tere! Lähipäevil peaksid saama oma mentorilt kirja õppeeaasta alguse olulise in…"
type textarea "Tere! Lähipäevil maksma oma mentorilt kirja õppeeaasta alguse olulised infoga. …"
type textarea "Tere! Lähipäevil peaksid saama oma mentorilt kirja õppeeaasta alguse olulise in…"
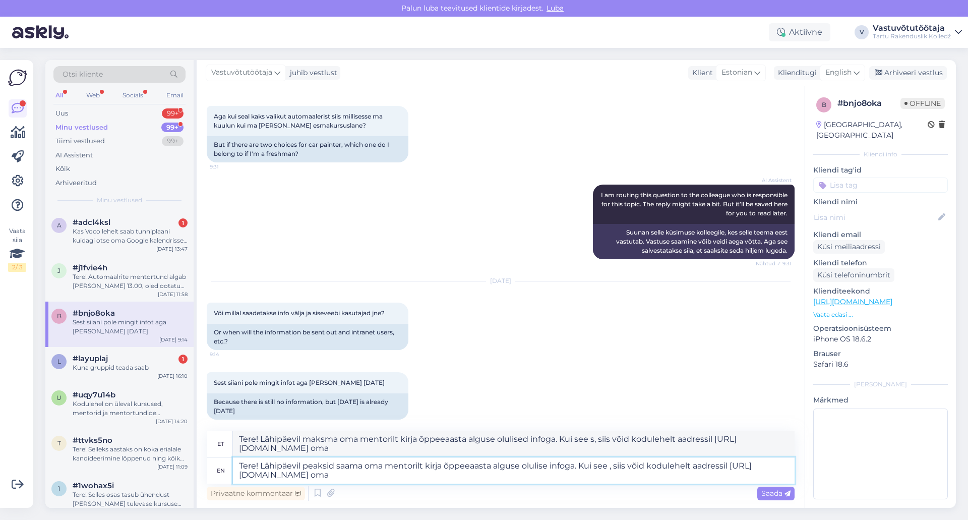
type textarea "Tere! Lähipäevil maksma oma mentorilt kirja õppeeaasta alguse olulised infoga. …"
type textarea "Tere! Lähipäevil peaksid saama oma mentorilt kirja õppeeaasta alguse olulise in…"
type textarea "Tere! Lähipäevil maksma oma mentorilt kirja õppeeaasta alguse olulised infoga. …"
type textarea "Tere! Lähipäevil peaksid saama oma mentorilt kirja õppeeaasta alguse olulise in…"
type textarea "Tere! Lähipäevil maksma oma mentorilt kirja õppeeaasta alguse olulised infoga. …"
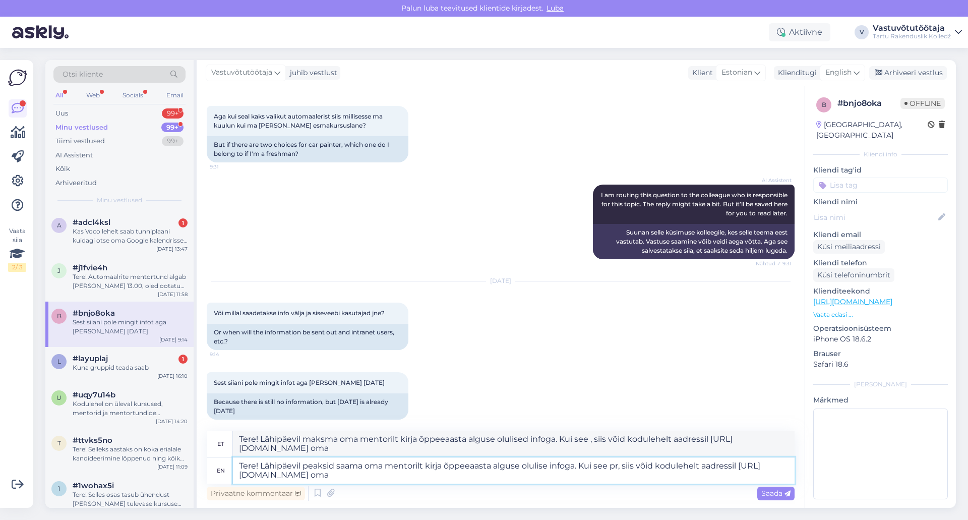
type textarea "Tere! Lähipäevil peaksid saama oma mentorilt kirja õppeeaasta alguse olulise in…"
type textarea "Tere! Lähipäevil maksma oma mentorilt kirja õppeeaasta alguse olulised infoga. …"
type textarea "Tere! Lähipäevil peaksid saama oma mentorilt kirja õppeeaasta alguse olulise in…"
type textarea "Tere! Lähipäevil maksma oma mentorilt kirja õppeeaasta alguse olulised infoga. …"
type textarea "Tere! Lähipäevil peaksid saama oma mentorilt kirja õppeeaasta alguse olulise in…"
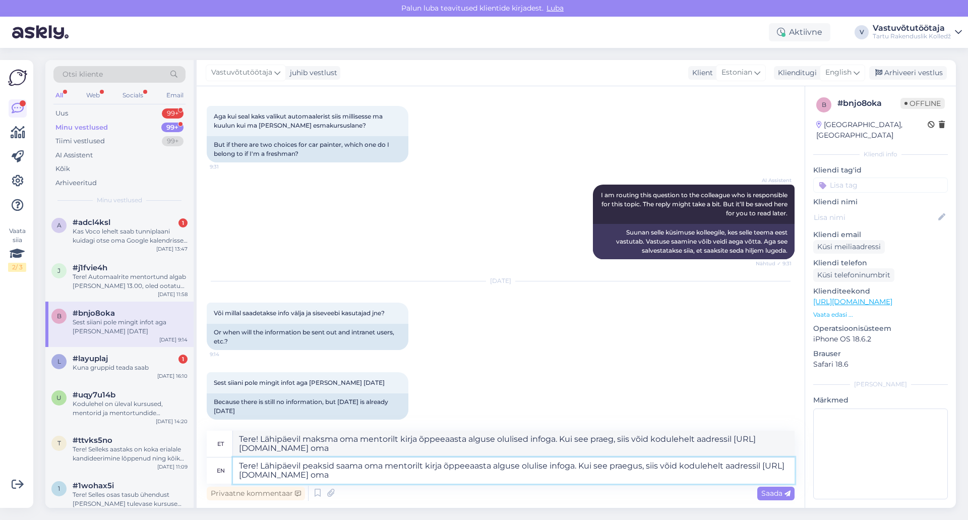
type textarea "Tere! Lähipäevil maksma oma mentorilt kirja õppeeaasta alguse olulised infoga. …"
type textarea "Tere! Lähipäevil peaksid saama oma mentorilt kirja õppeeaasta alguse olulise in…"
type textarea "Tere! Lähipäevil maksma oma mentorilt kirja õppeeaasta alguse olulised infoga. …"
type textarea "Tere! Lähipäevil peaksid saama oma mentorilt kirja õppeeaasta alguse olulise in…"
type textarea "Tere! Lähipäevil maksma oma mentorilt kirja õppeeaasta alguse olulised infoga. …"
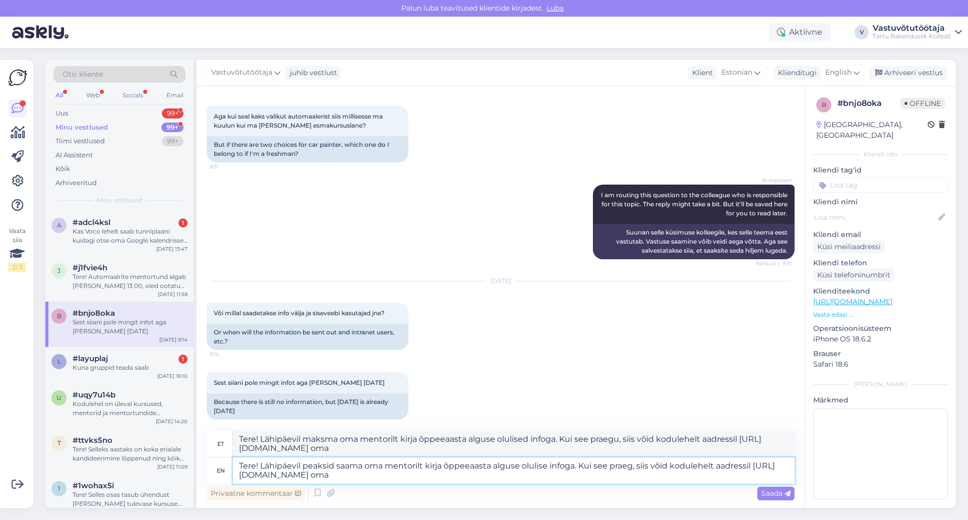
type textarea "Tere! Lähipäevil peaksid saama oma mentorilt kirja õppeeaasta alguse olulise in…"
type textarea "Tere! Lähipäevil maksma oma mentorilt kirja õppeeaasta alguse olulised infoga. …"
type textarea "Tere! Lähipäevil peaksid saama oma mentorilt kirja õppeeaasta alguse olulise in…"
type textarea "Tere! Lähipäevil maksma oma mentorilt kirja õppeeaasta alguse olulised infoga. …"
type textarea "Tere! Lähipäevil peaksid saama oma mentorilt kirja õppeeaasta alguse olulise in…"
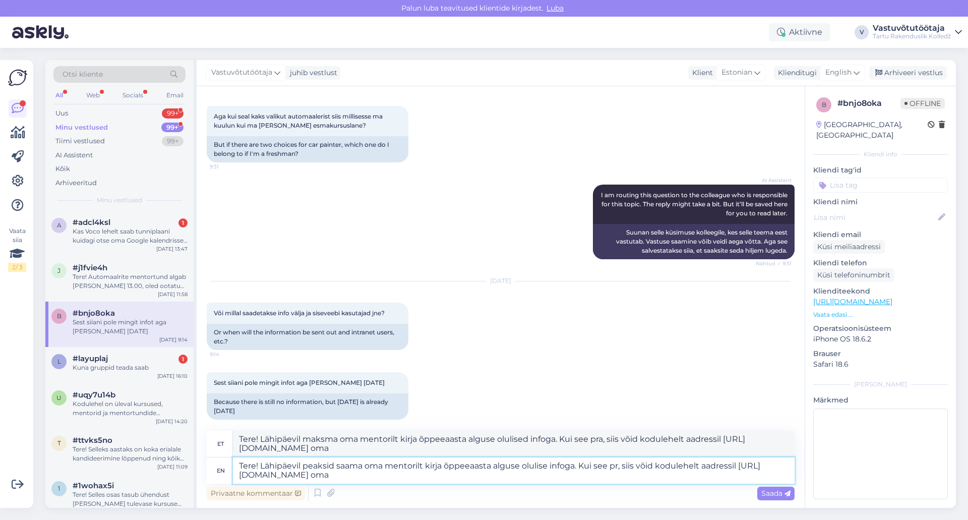
type textarea "Tere! Lähipäevil maksma oma mentorilt kirja õppeeaasta alguse olulised infoga. …"
type textarea "Tere! Lähipäevil peaksid saama oma mentorilt kirja õppeeaasta alguse olulise in…"
type textarea "Tere! Lähipäevil maksma oma mentorilt kirja õppeeaasta alguse olulised infoga. …"
type textarea "Tere! Lähipäevil peaksid saama oma mentorilt kirja õppeeaasta alguse olulise in…"
type textarea "Tere! Lähipäevil maksma oma mentorilt kirja õppeeaasta alguse olulised infoga. …"
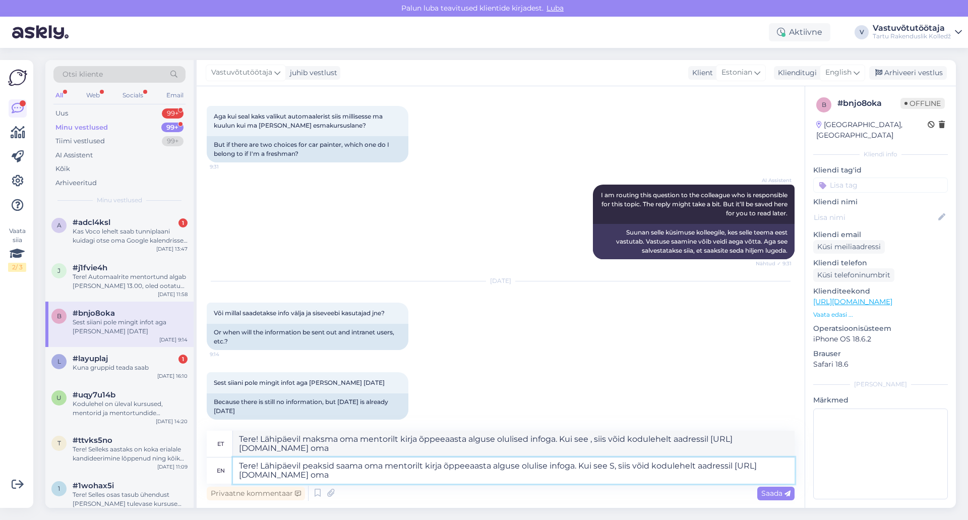
type textarea "Tere! Lähipäevil peaksid saama oma mentorilt kirja õppeeaasta alguse olulise in…"
type textarea "Tere! Lähipäevil maksma oma mentorilt kirja õppeeaasta alguse olulised infoga. …"
type textarea "Tere! Lähipäevil peaksid saama oma mentorilt kirja õppeeaasta alguse olulise in…"
type textarea "Tere! Lähipäevil maksma oma mentorilt kirja õppeeaasta alguse olulised infoga. …"
type textarea "Tere! Lähipäevil peaksid saama oma mentorilt kirja õppeeaasta alguse olulise in…"
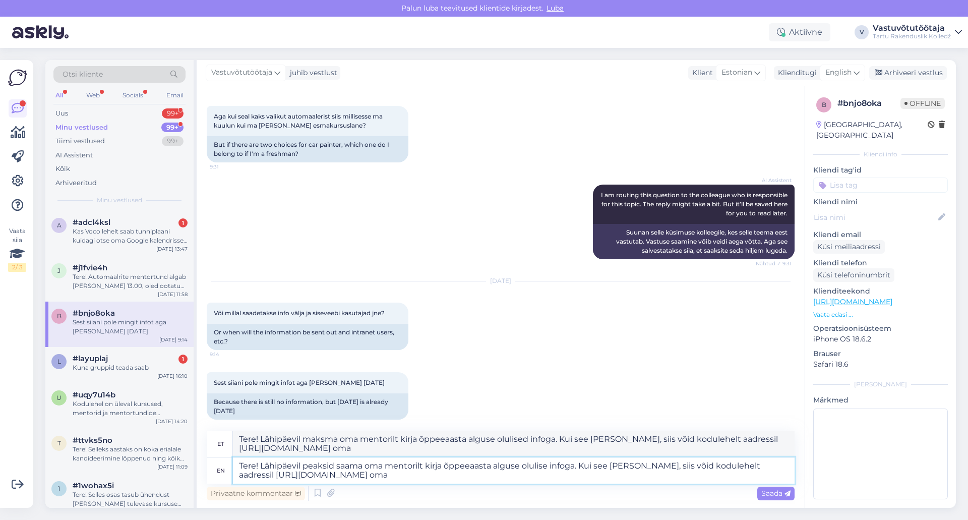
type textarea "Tere! Lähipäevil maksma oma mentorilt kirja õppeeaasta alguse olulised infoga. …"
type textarea "Tere! Lähipäevil peaksid saama oma mentorilt kirja õppeeaasta alguse olulise in…"
type textarea "Tere! Lähipäevil maksma oma mentorilt kirja õppeeaasta alguse olulised infoga. …"
type textarea "Tere! Lähipäevil peaksid saama oma mentorilt kirja õppeeaasta alguse olulise in…"
type textarea "Tere! Lähipäevil maksma oma mentorilt kirja õppeeaasta alguse olulised infoga. …"
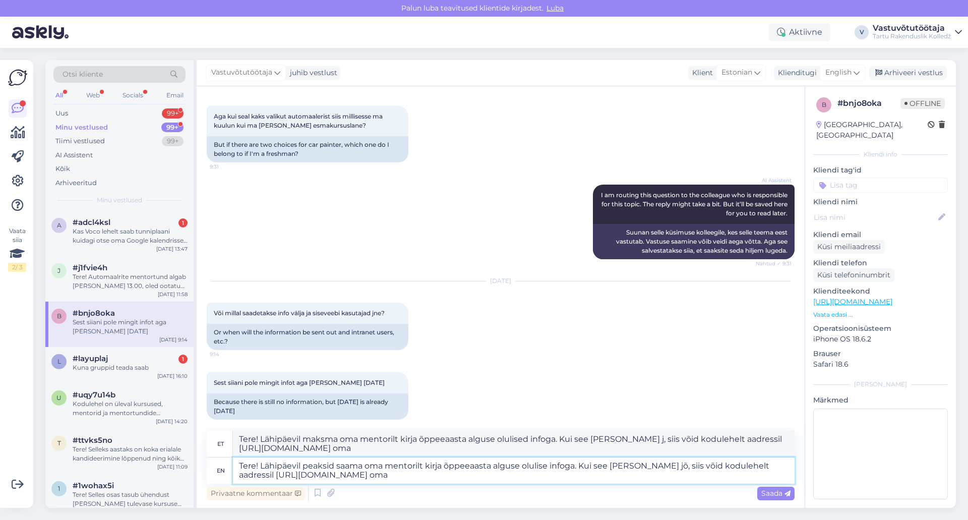
type textarea "Tere! Lähipäevil peaksid saama oma mentorilt kirja õppeeaasta alguse olulise in…"
type textarea "Tere! Lähipäevil maksma oma mentorilt kirja õppeeaasta alguse olulised infoga. …"
type textarea "Tere! Lähipäevil peaksid saama oma mentorilt kirja õppeeaasta alguse olulise in…"
type textarea "Tere! Lähipäevil maksma oma mentorilt kirja õppeeaasta alguse olulised infoga. …"
type textarea "Tere! Lähipäevil peaksid saama oma mentorilt kirja õppeeaasta alguse olulise in…"
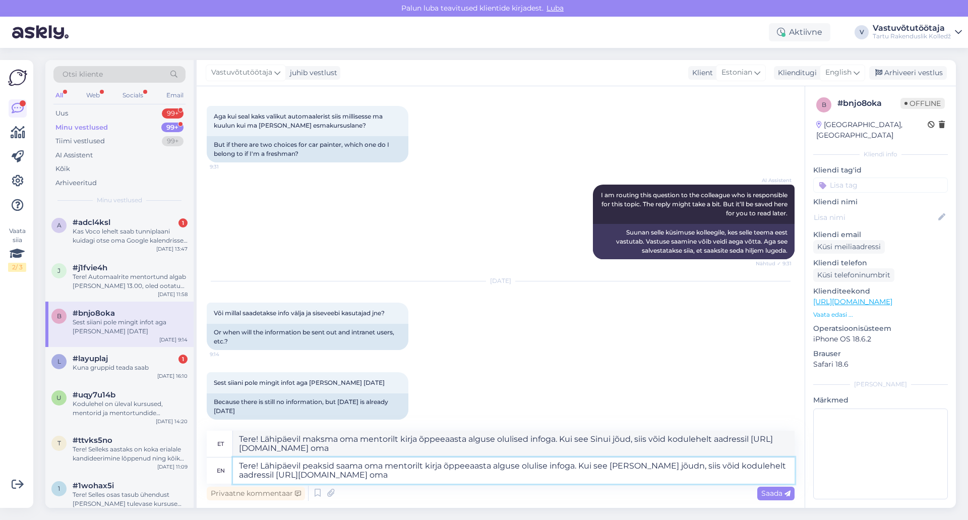
type textarea "Tere! Lähipäevil maksma oma mentorilt kirja õppeeaasta alguse olulised infoga. …"
click at [565, 480] on textarea "Tere! Lähipäevil peaksid saama oma mentorilt kirja õppeeaasta alguse olulise in…" at bounding box center [514, 470] width 562 height 26
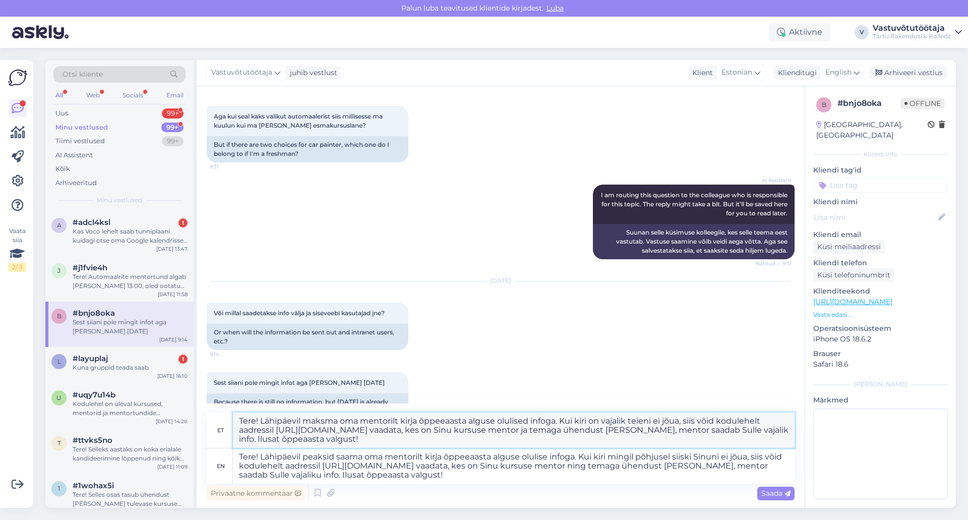
drag, startPoint x: 448, startPoint y: 441, endPoint x: 219, endPoint y: 423, distance: 229.1
click at [219, 423] on div "et Tere! Lähipäevil maksma oma mentorilt kirja õppeeaasta alguse olulised infog…" at bounding box center [501, 431] width 588 height 36
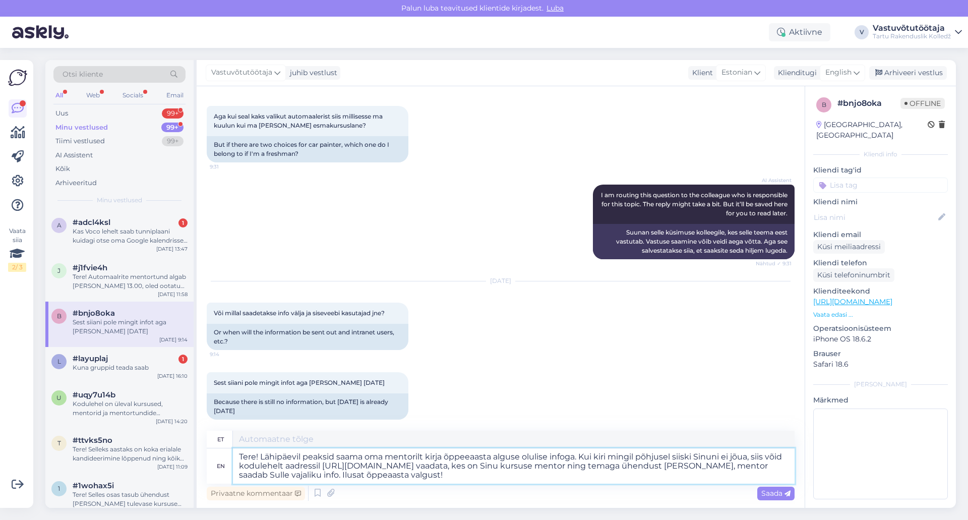
click at [448, 476] on textarea "Tere! Lähipäevil peaksid saama oma mentorilt kirja õppeeaasta alguse olulise in…" at bounding box center [514, 465] width 562 height 35
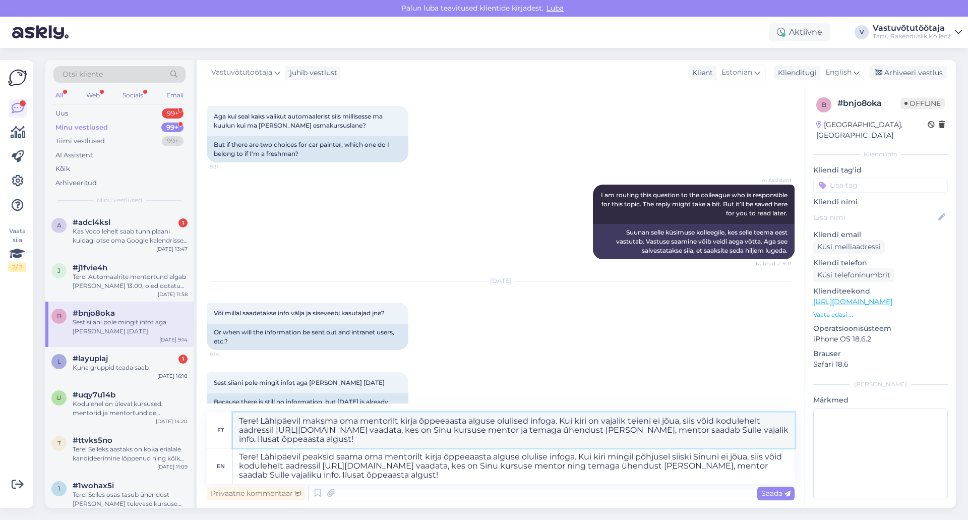
drag, startPoint x: 455, startPoint y: 438, endPoint x: 224, endPoint y: 413, distance: 232.9
click at [223, 418] on div "et Tere! Lähipäevil maksma oma mentorilt kirja õppeeaasta alguse olulised infog…" at bounding box center [501, 431] width 588 height 36
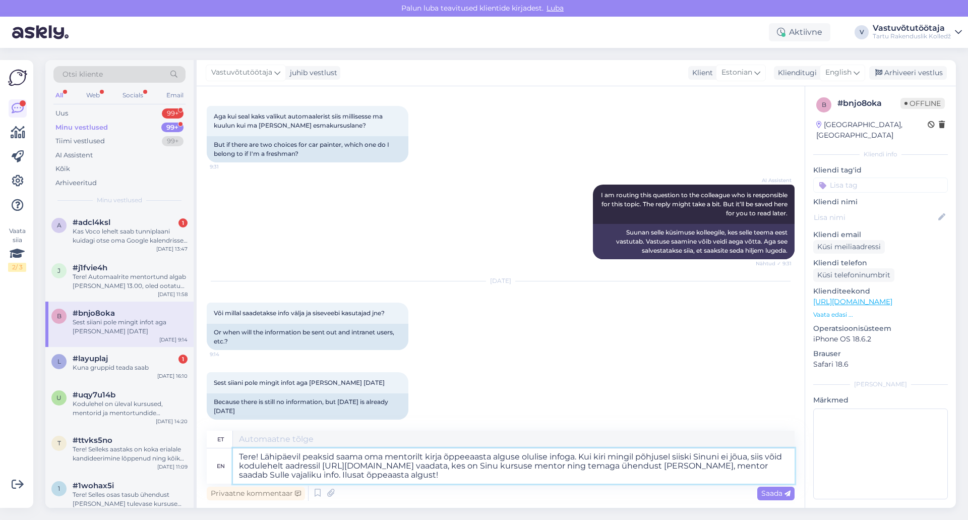
click at [472, 457] on textarea "Tere! Lähipäevil peaksid saama oma mentorilt kirja õppeeaasta alguse olulise in…" at bounding box center [514, 465] width 562 height 35
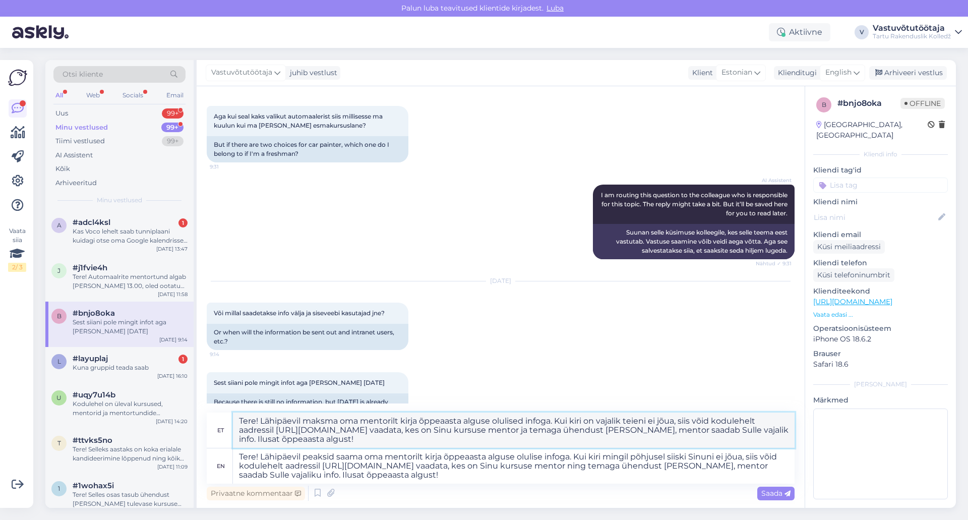
drag, startPoint x: 438, startPoint y: 440, endPoint x: 197, endPoint y: 414, distance: 242.5
click at [197, 414] on div "Vestlus algas [DATE] Tere! Millal tuleb info mis klassis ma [PERSON_NAME] info …" at bounding box center [501, 297] width 608 height 422
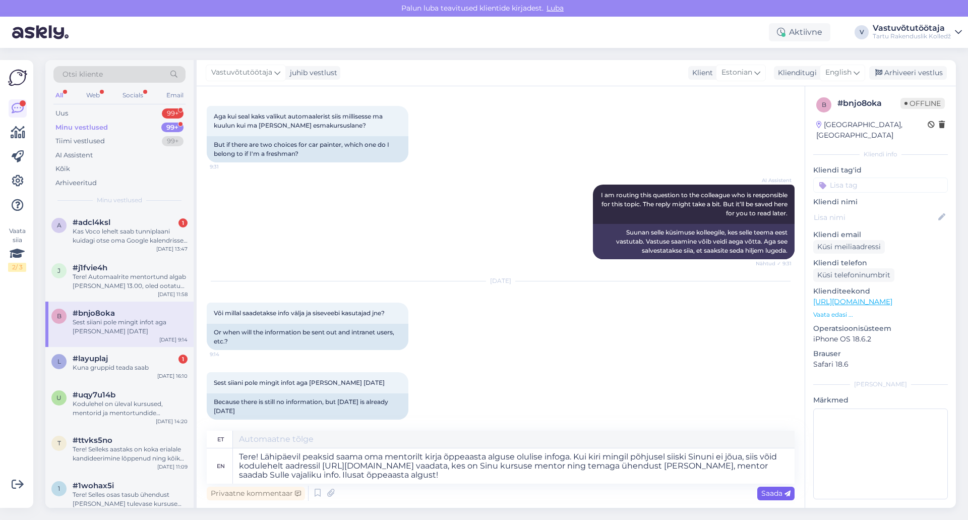
click at [786, 492] on icon at bounding box center [788, 494] width 6 height 6
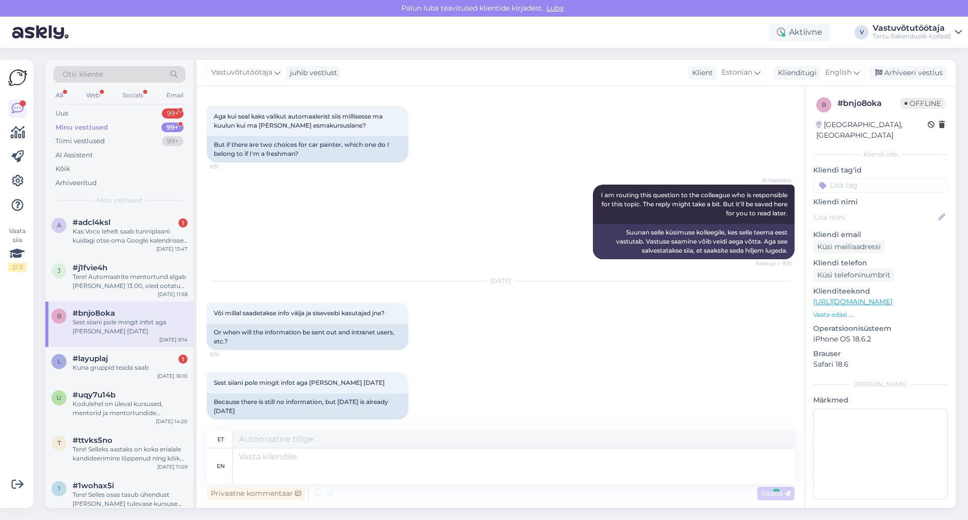
scroll to position [355, 0]
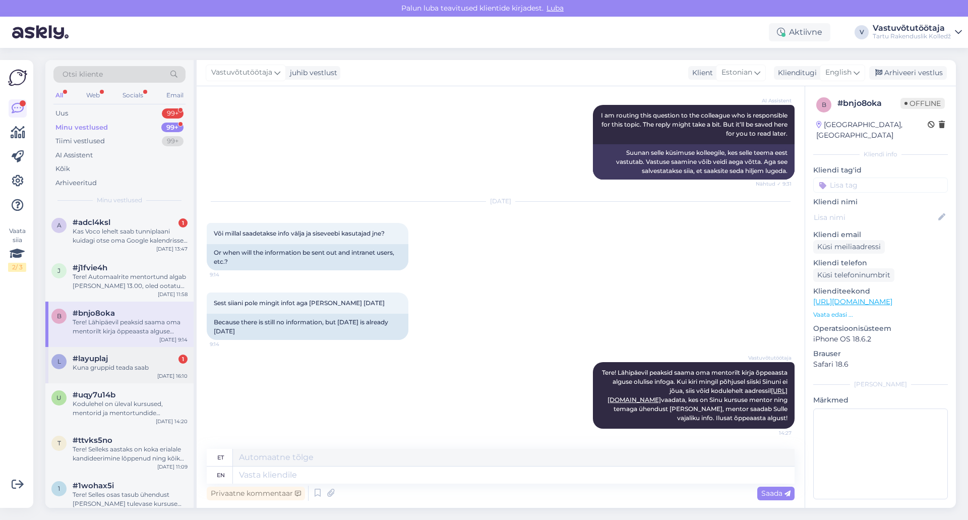
click at [114, 369] on div "Kuna gruppid teada saab" at bounding box center [130, 367] width 115 height 9
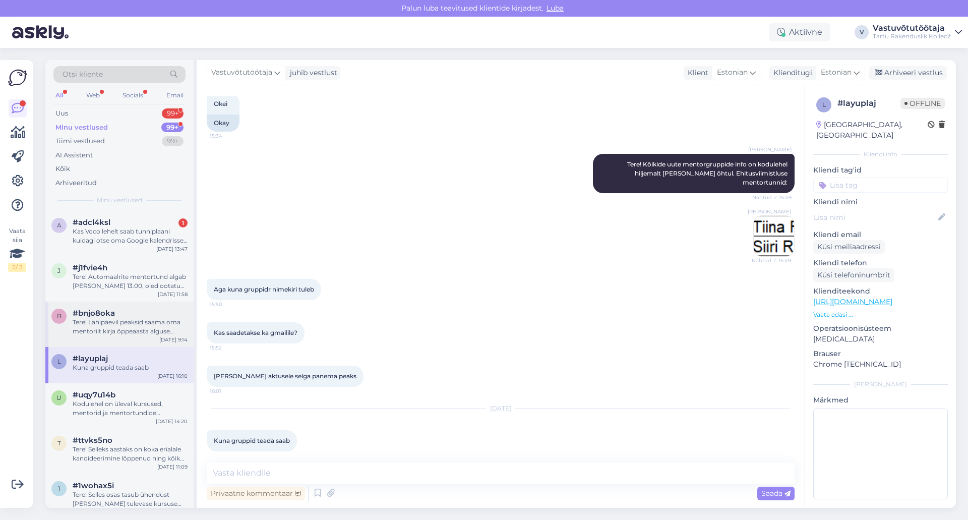
click at [131, 327] on div "Tere! Lähipäevil peaksid saama oma mentorilt kirja õppeaasta alguse olulise inf…" at bounding box center [130, 327] width 115 height 18
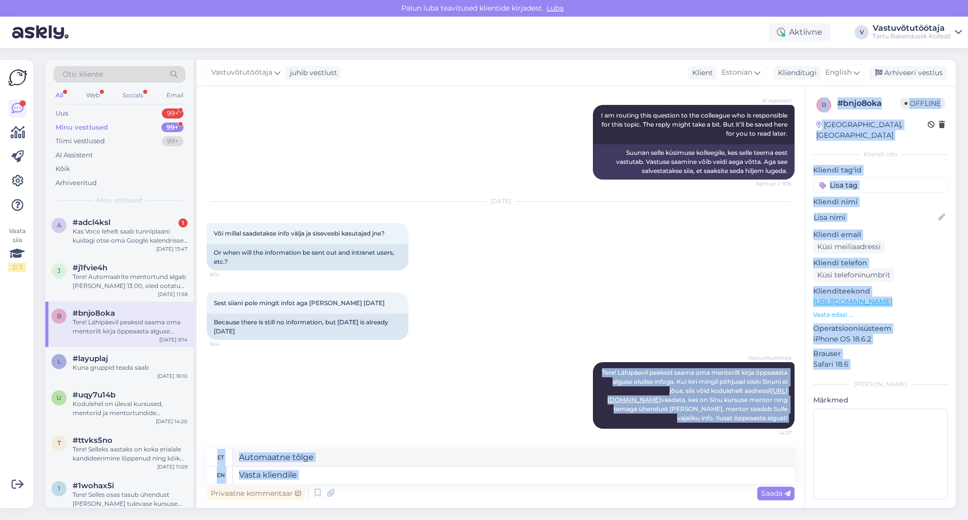
drag, startPoint x: 626, startPoint y: 371, endPoint x: 817, endPoint y: 446, distance: 205.4
click at [817, 446] on div "Vestlus algas [DATE] Tere! Millal tuleb info mis klassis ma [PERSON_NAME] info …" at bounding box center [576, 297] width 759 height 422
copy div "Tere! Lähipäevil peaksid saama oma mentorilt kirja õppeaasta alguse olulise inf…"
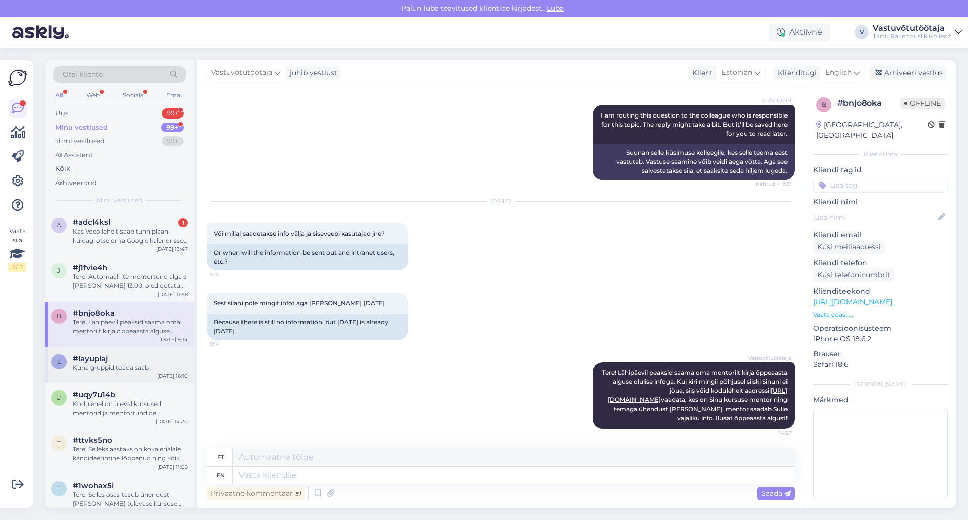
click at [128, 363] on div "#layuplaj" at bounding box center [130, 358] width 115 height 9
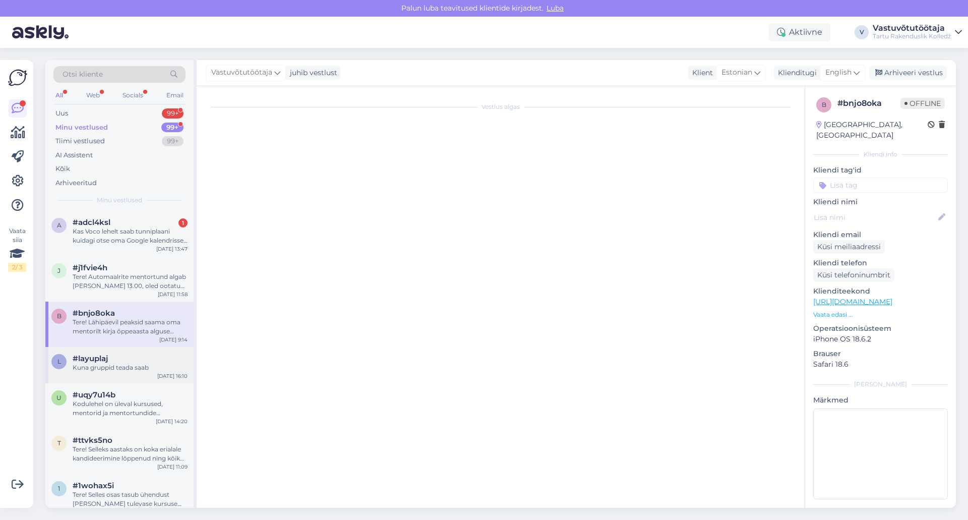
scroll to position [327, 0]
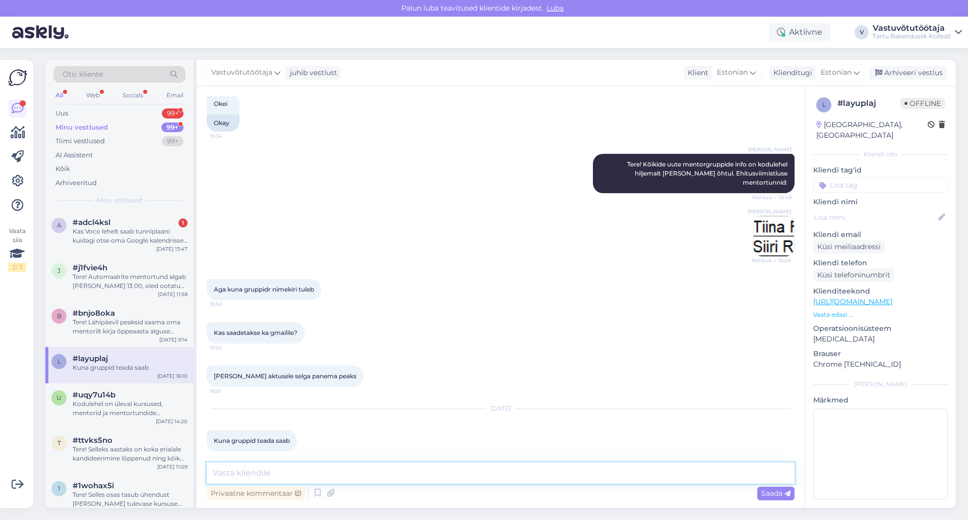
click at [305, 467] on textarea at bounding box center [501, 472] width 588 height 21
paste textarea "Tere! Lähipäevil peaksid saama oma mentorilt kirja õppeaasta alguse olulise inf…"
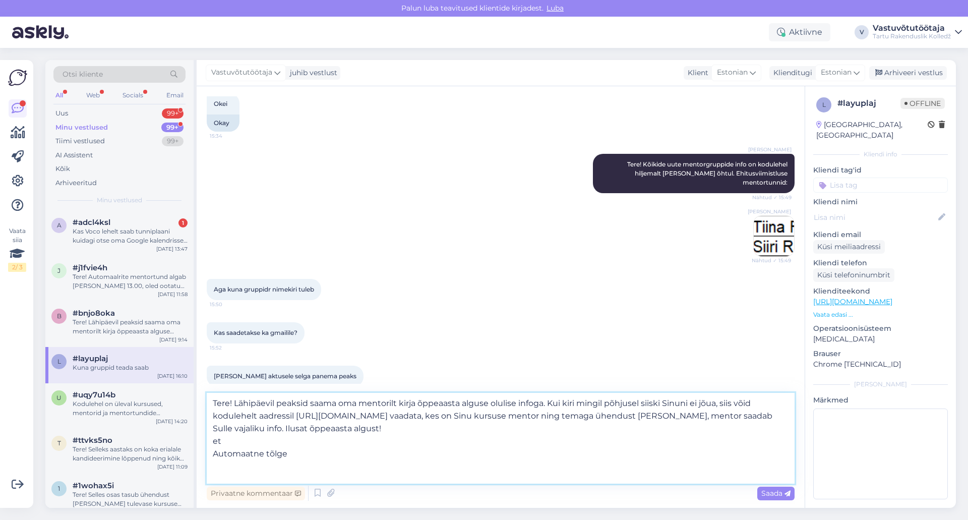
scroll to position [0, 0]
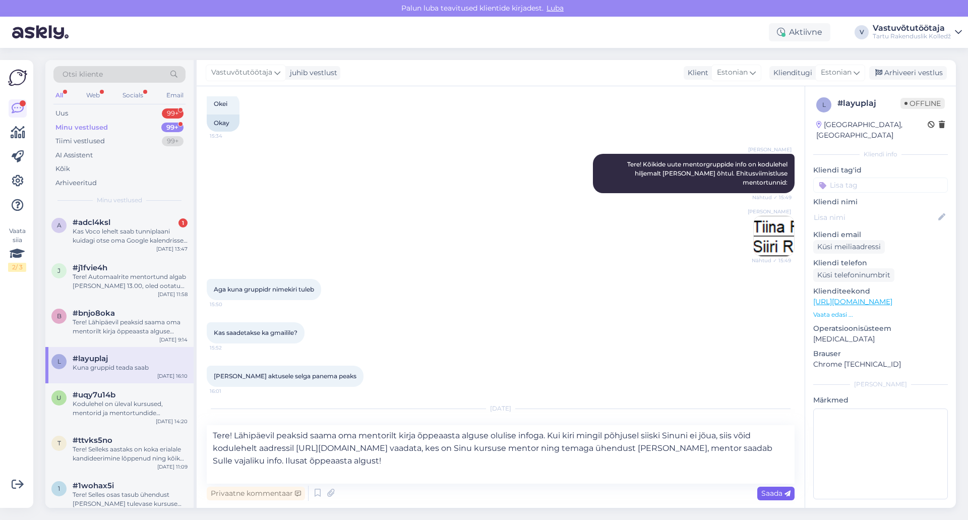
click at [768, 494] on span "Saada" at bounding box center [775, 493] width 29 height 9
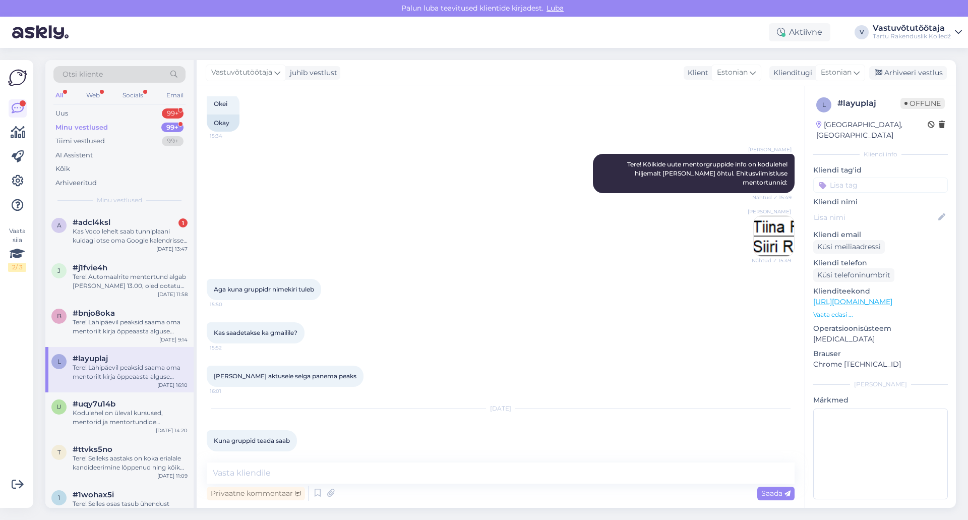
scroll to position [437, 0]
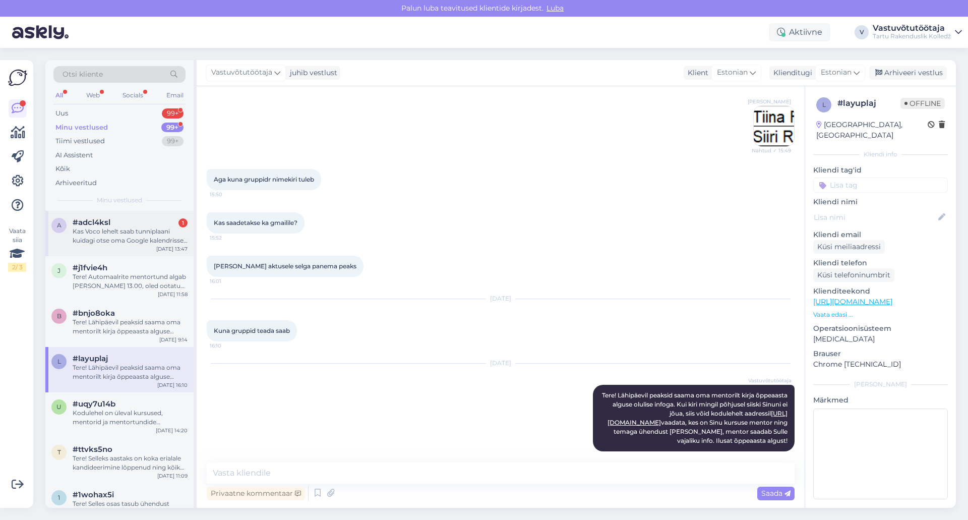
click at [116, 234] on div "Kas Voco lehelt saab tunniplaani kuidagi otse oma Google kalendrisse ka tõmmata?" at bounding box center [130, 236] width 115 height 18
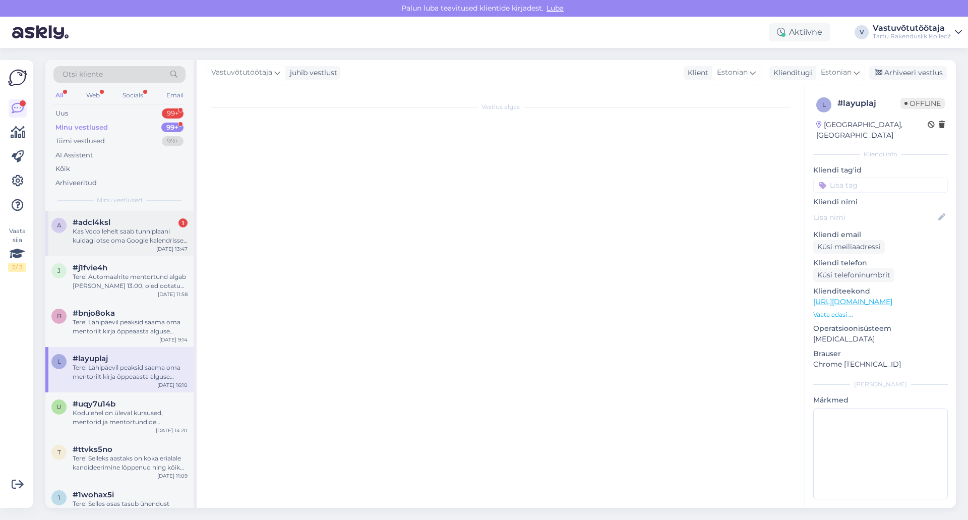
scroll to position [0, 0]
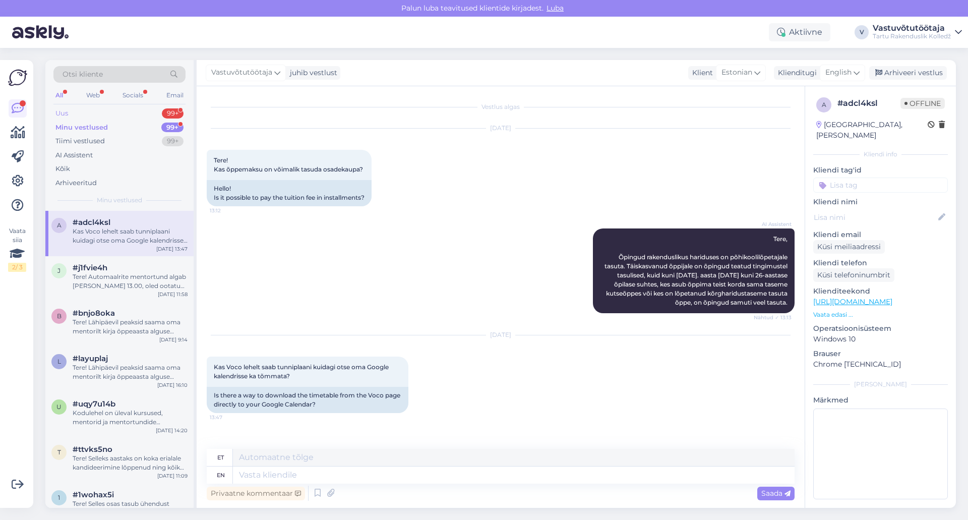
click at [88, 114] on div "Uus 99+" at bounding box center [119, 113] width 132 height 14
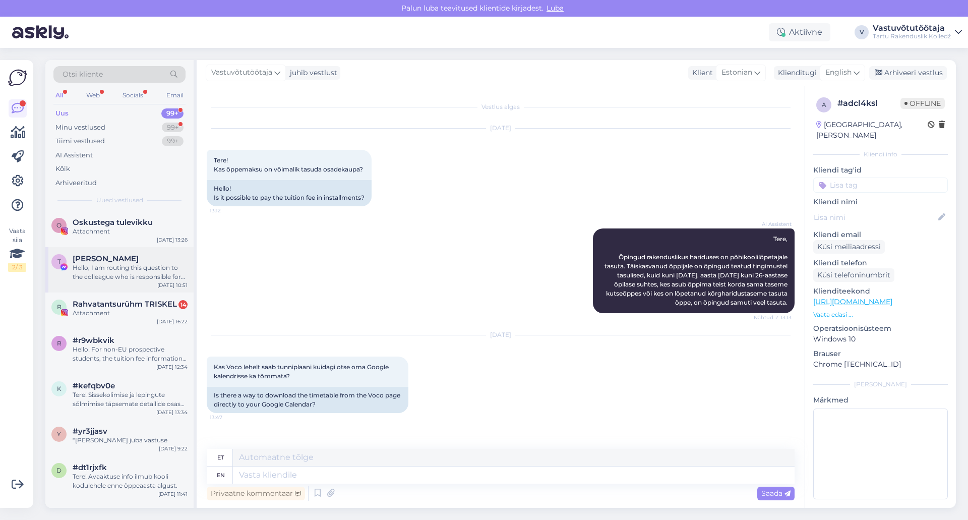
click at [121, 272] on div "Hello, I am routing this question to the colleague who is responsible for this …" at bounding box center [130, 272] width 115 height 18
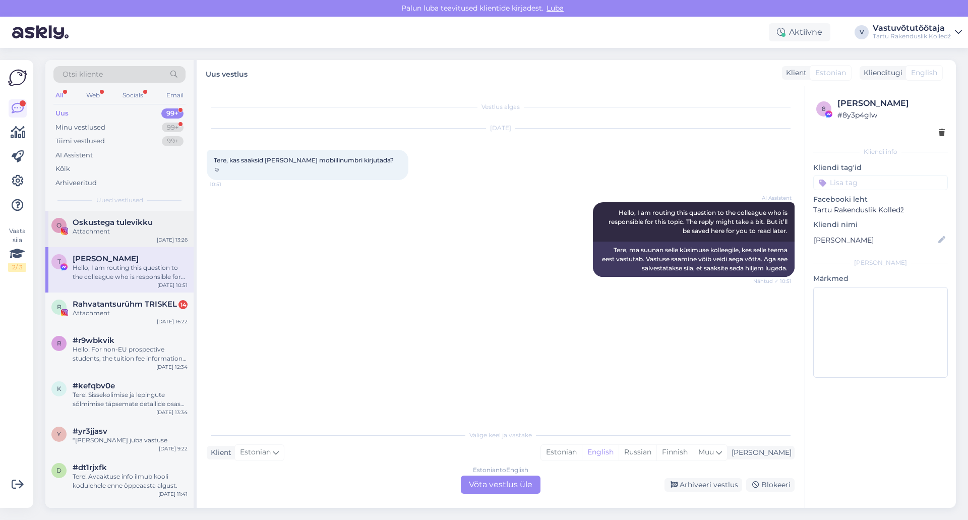
click at [117, 218] on span "Oskustega tulevikku" at bounding box center [113, 222] width 80 height 9
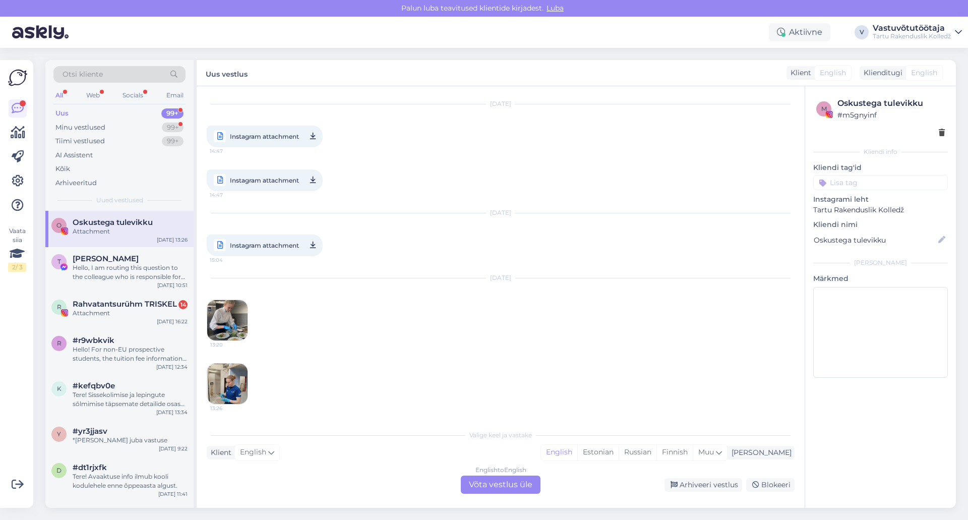
scroll to position [423, 0]
click at [103, 111] on div "Uus 99+" at bounding box center [119, 113] width 132 height 14
click at [102, 131] on div "Minu vestlused" at bounding box center [80, 128] width 50 height 10
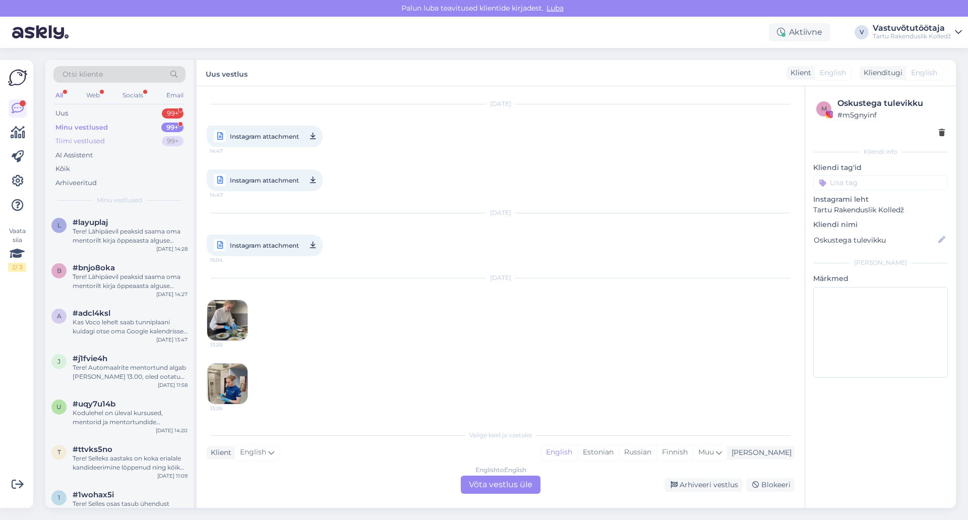
click at [98, 141] on div "Tiimi vestlused" at bounding box center [79, 141] width 49 height 10
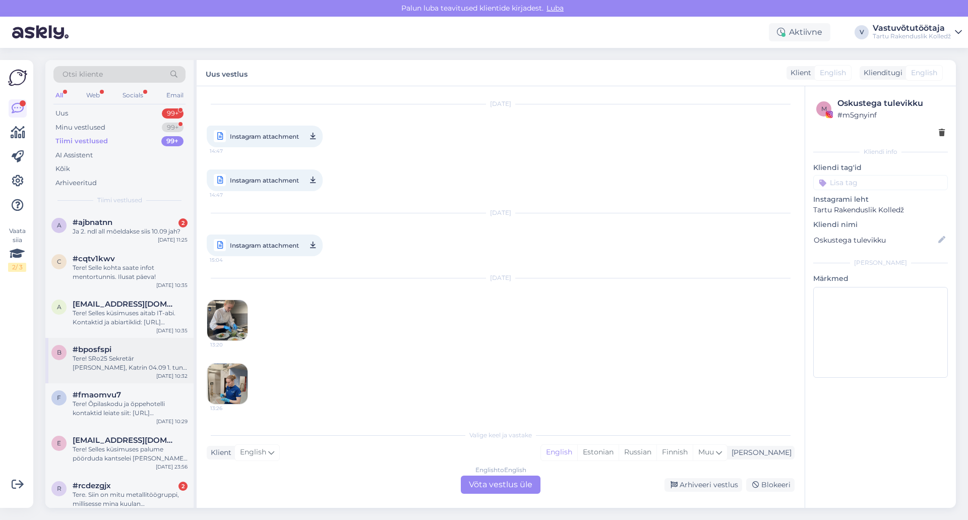
click at [125, 361] on div "Tere! SRo25 Sekretär [PERSON_NAME], Katrin 04.09 1. tund Kopli 1 A415 - ehk sii…" at bounding box center [130, 363] width 115 height 18
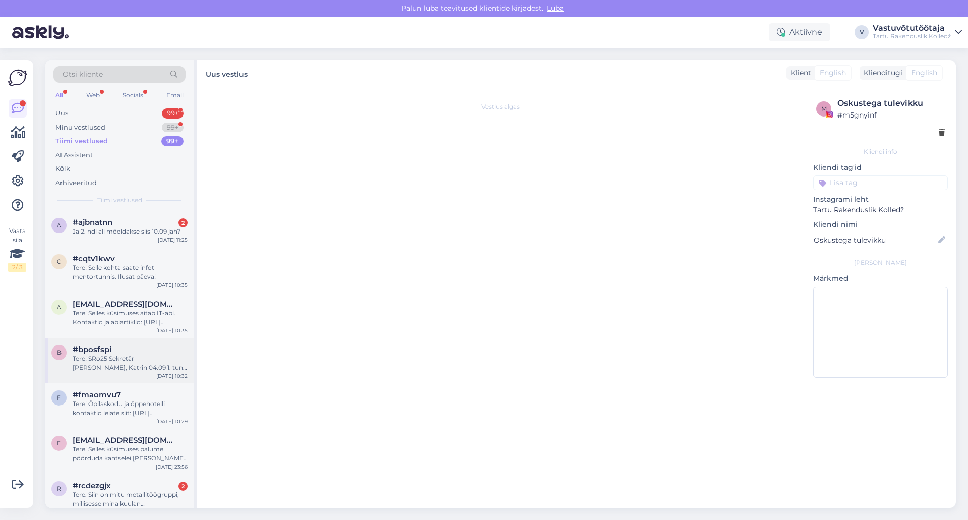
scroll to position [565, 0]
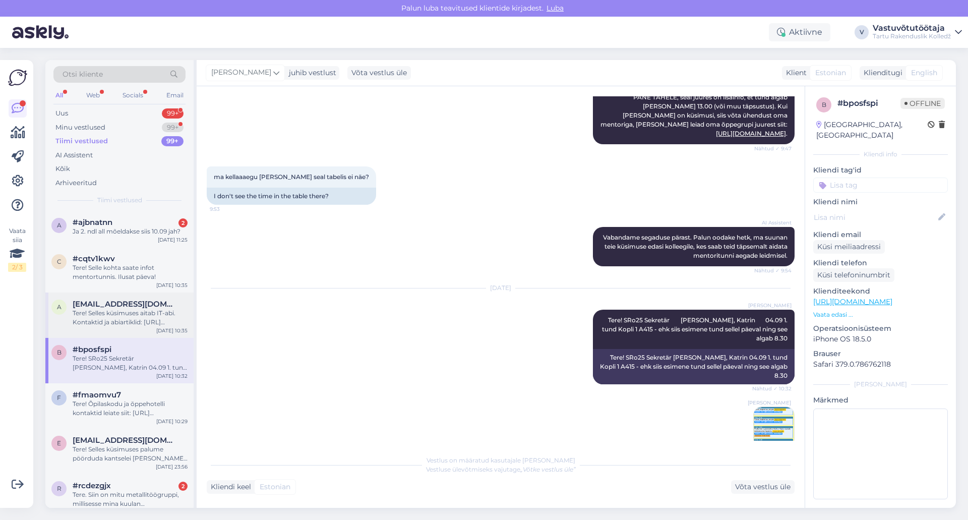
click at [121, 318] on div "Tere! Selles küsimuses aitab IT-abi. Kontaktid ja abiartiklid: [URL][DOMAIN_NAM…" at bounding box center [130, 318] width 115 height 18
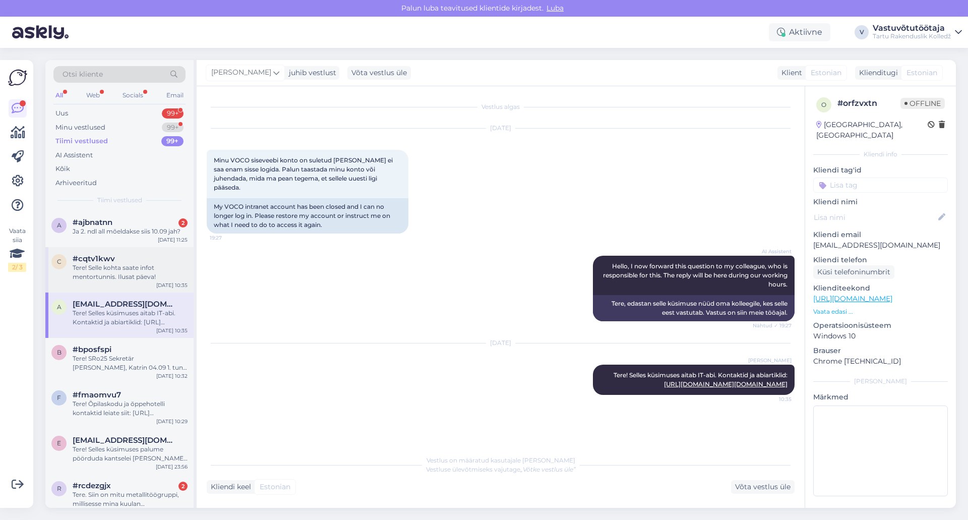
click at [114, 269] on div "Tere! Selle kohta saate infot mentortunnis. Ilusat päeva!" at bounding box center [130, 272] width 115 height 18
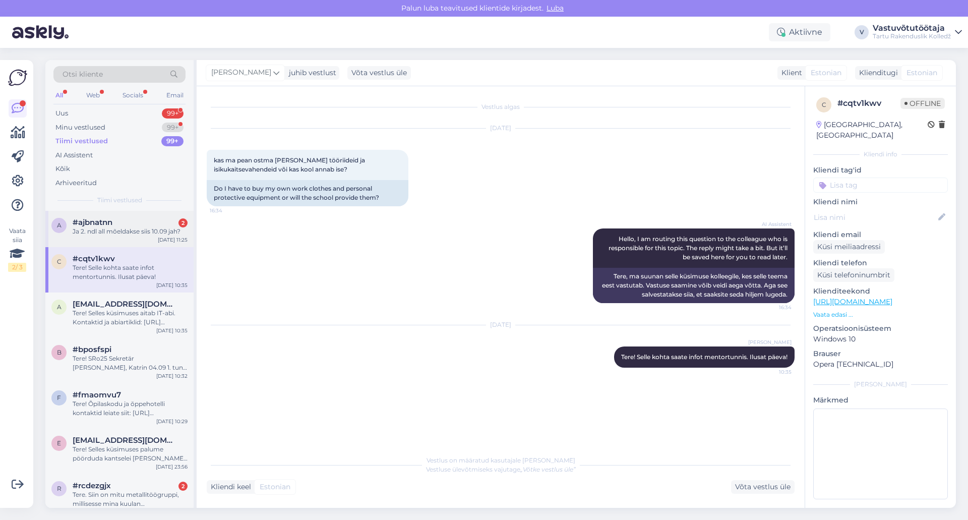
click at [119, 225] on div "#ajbnatnn 2" at bounding box center [130, 222] width 115 height 9
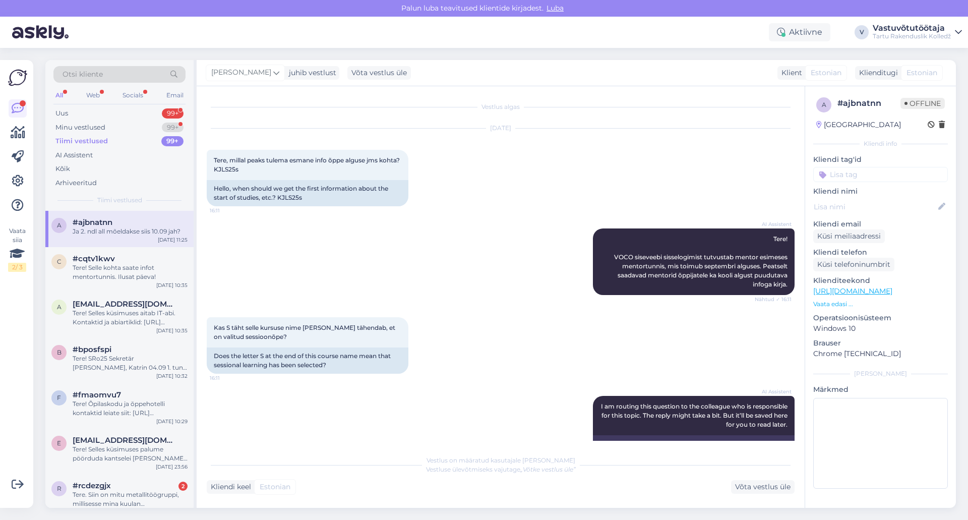
scroll to position [623, 0]
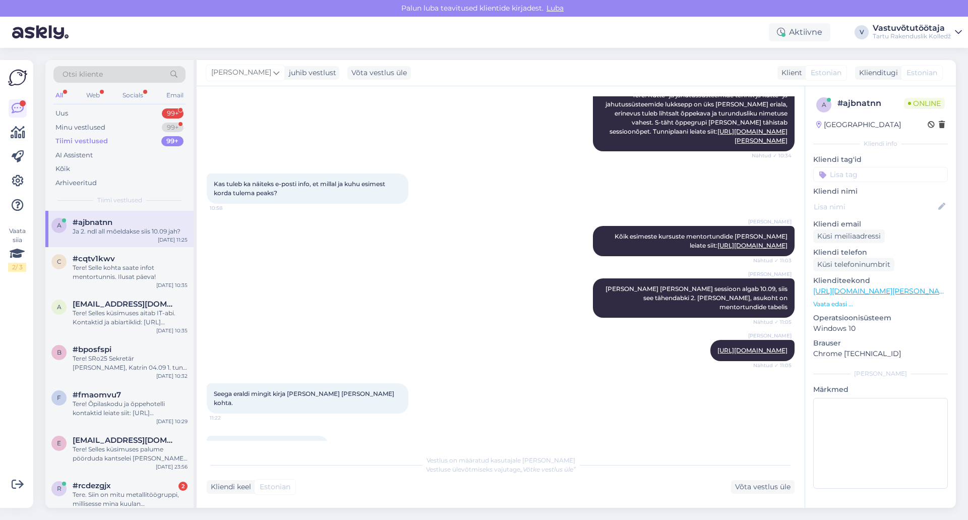
click at [291, 456] on div "Vestlus on määratud kasutajale [PERSON_NAME] Vestluse ülevõtmiseks vajutage „Võ…" at bounding box center [501, 465] width 588 height 18
click at [263, 458] on div "Vestlus on määratud kasutajale [PERSON_NAME] Vestluse ülevõtmiseks vajutage „Võ…" at bounding box center [501, 465] width 588 height 18
